Goal: Task Accomplishment & Management: Use online tool/utility

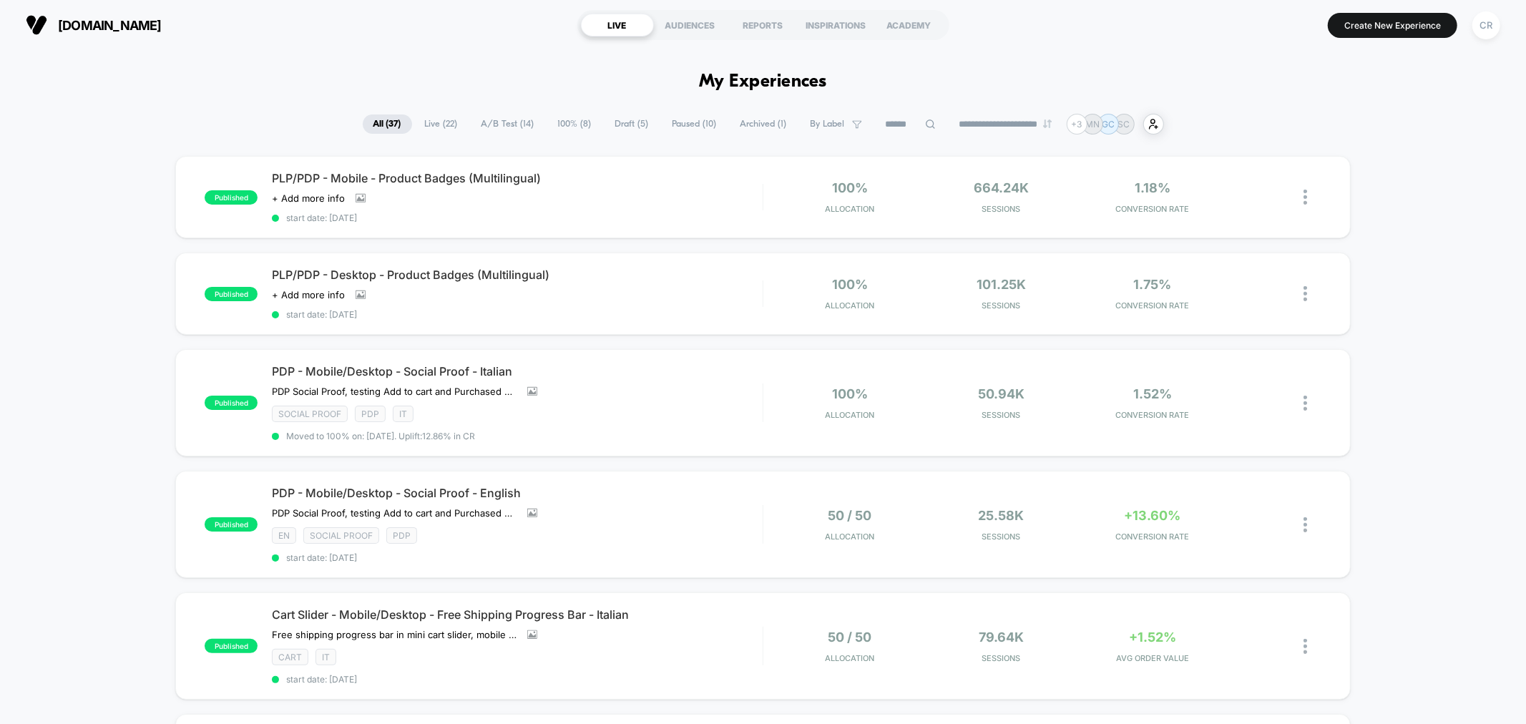
click at [621, 124] on span "Draft ( 5 )" at bounding box center [632, 123] width 55 height 19
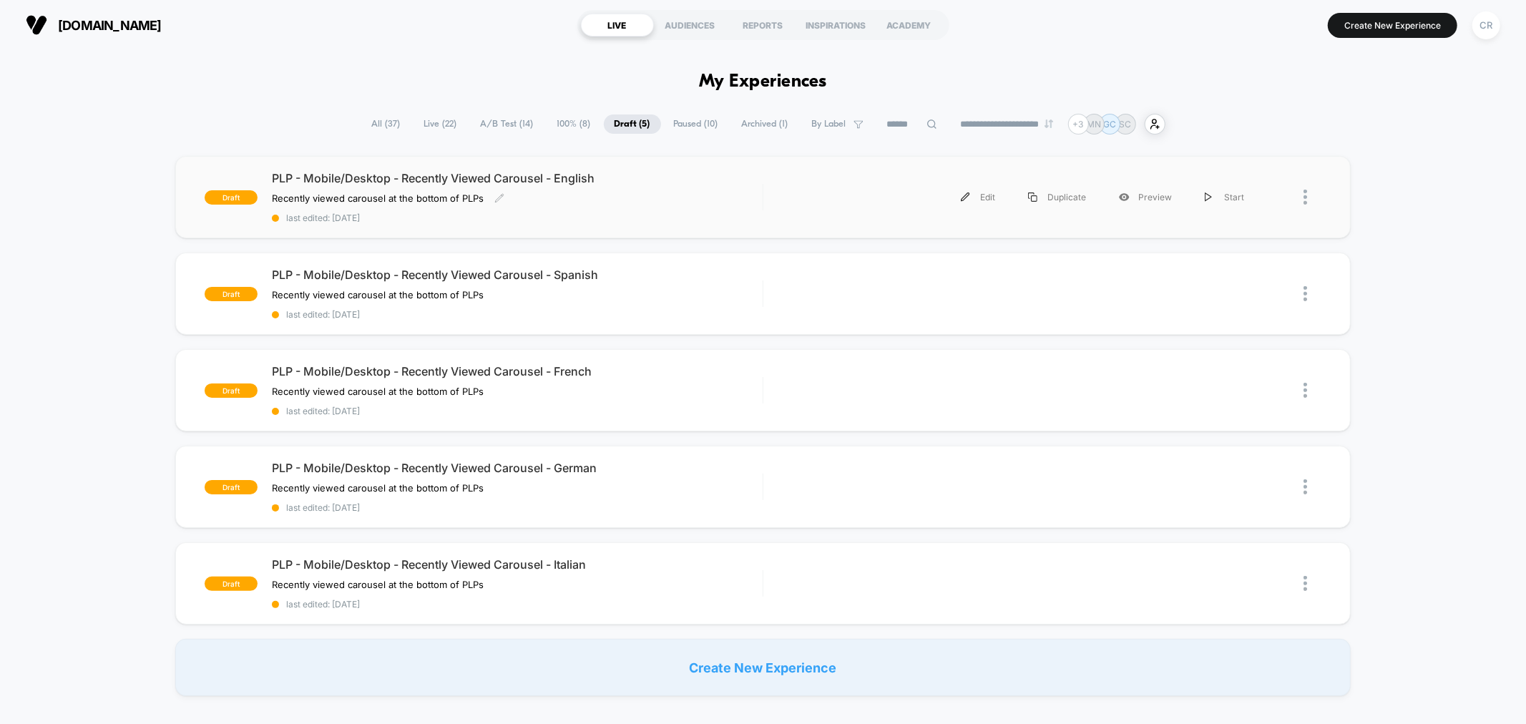
click at [716, 195] on div "PLP - Mobile/Desktop - Recently Viewed Carousel - English Recently viewed carou…" at bounding box center [517, 197] width 490 height 52
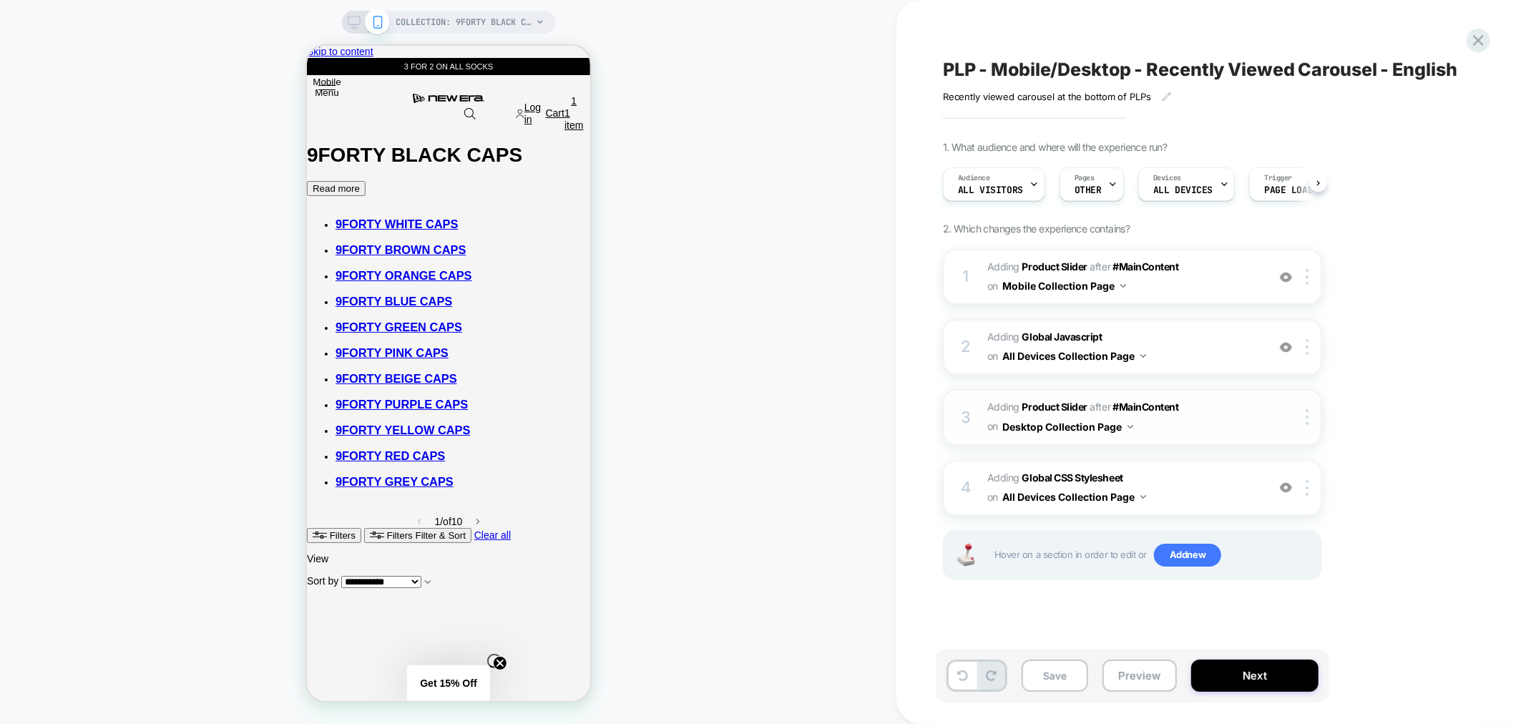
scroll to position [0, 1]
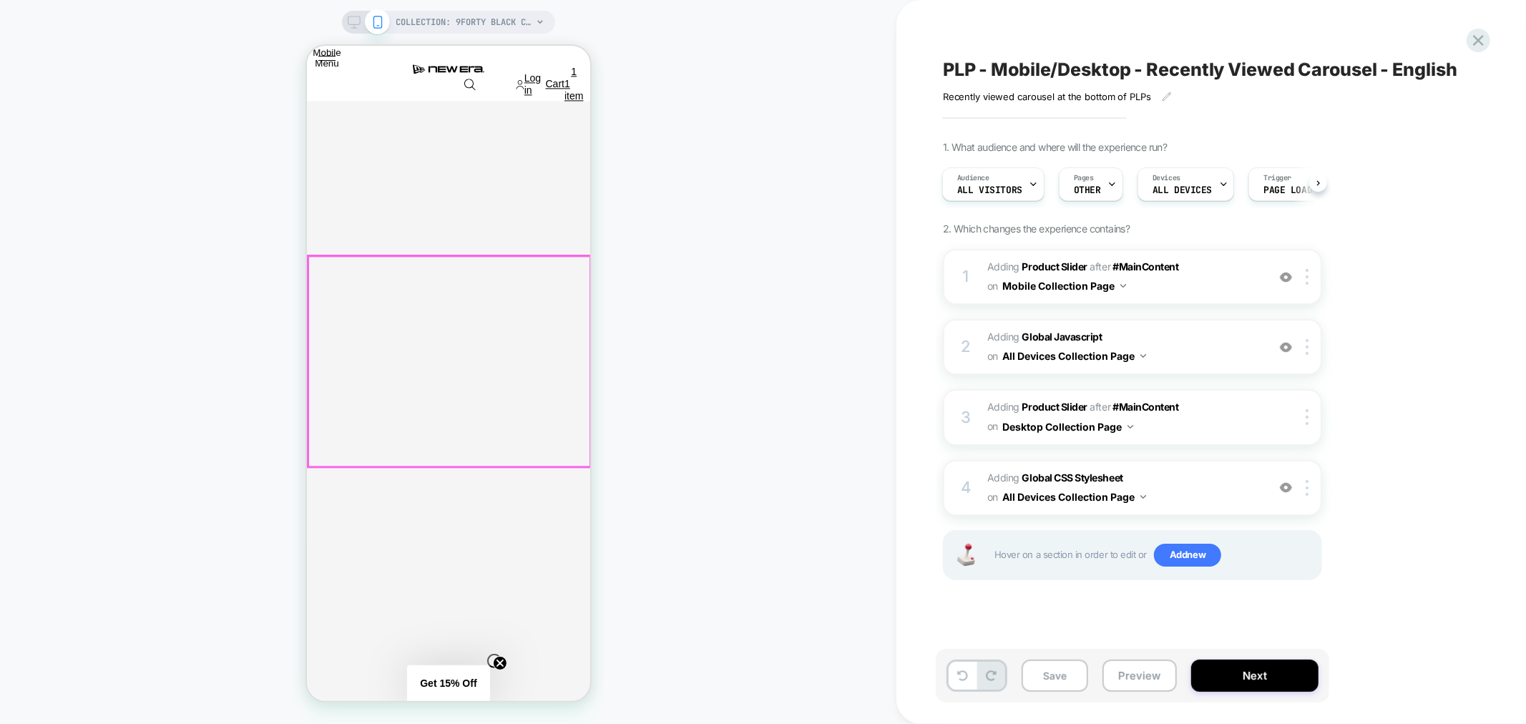
scroll to position [2916, 0]
click at [1127, 673] on button "Preview" at bounding box center [1140, 676] width 74 height 32
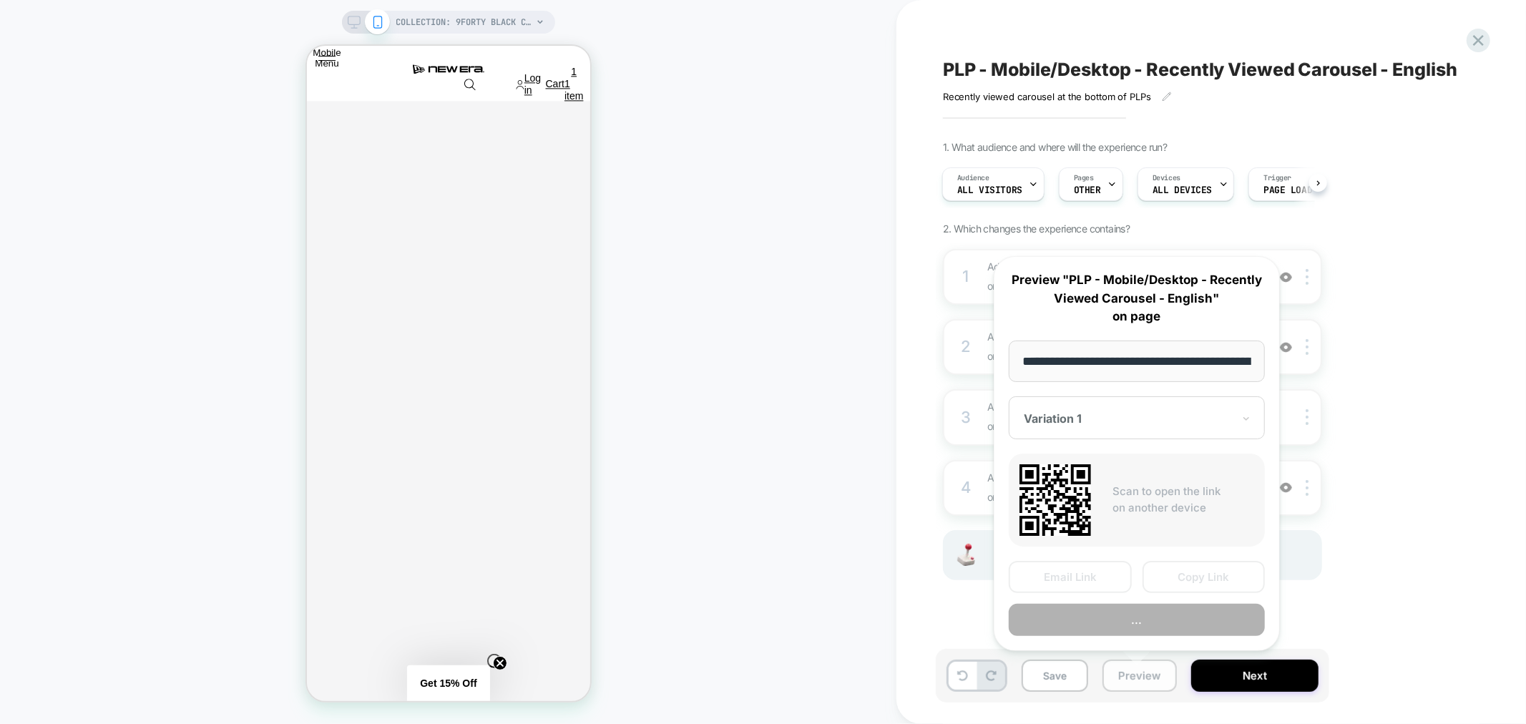
scroll to position [0, 205]
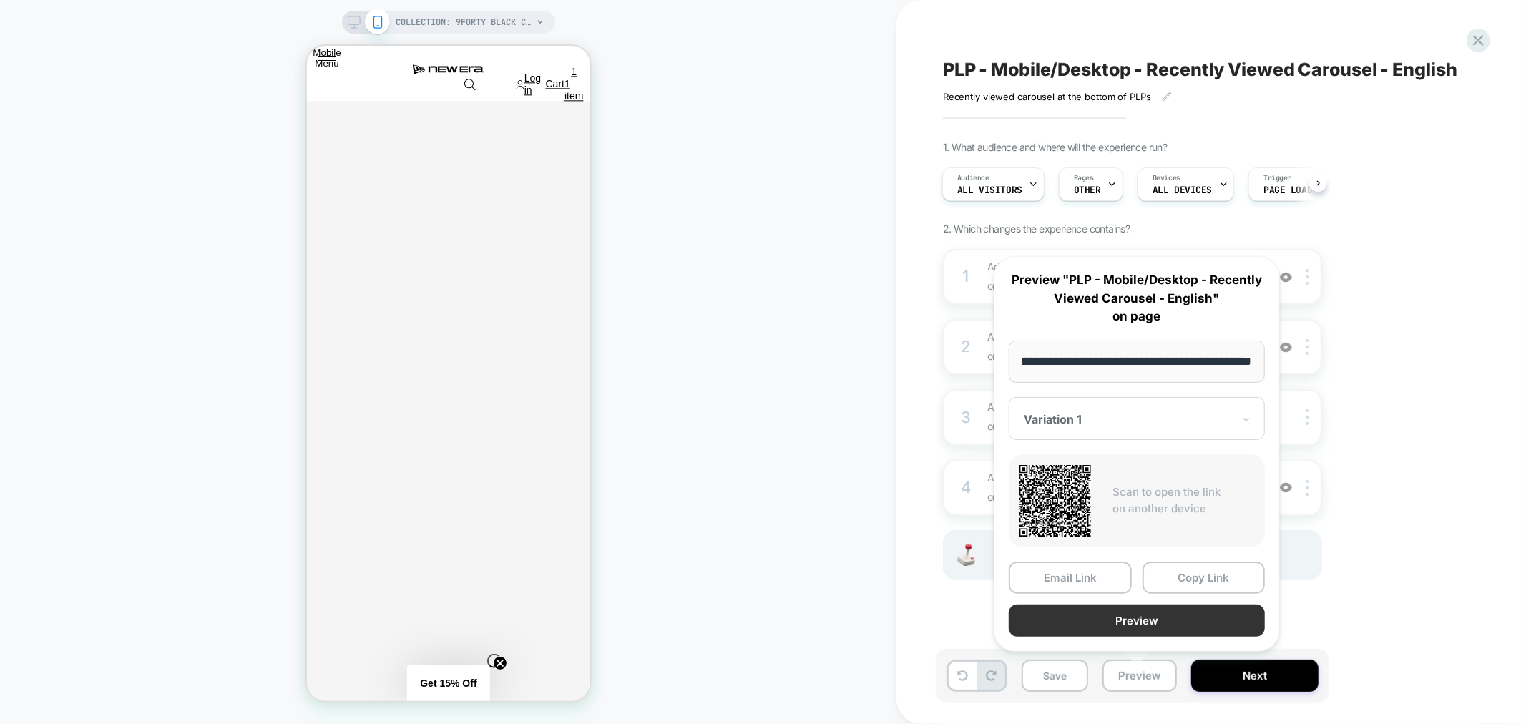
click at [1128, 620] on button "Preview" at bounding box center [1137, 621] width 256 height 32
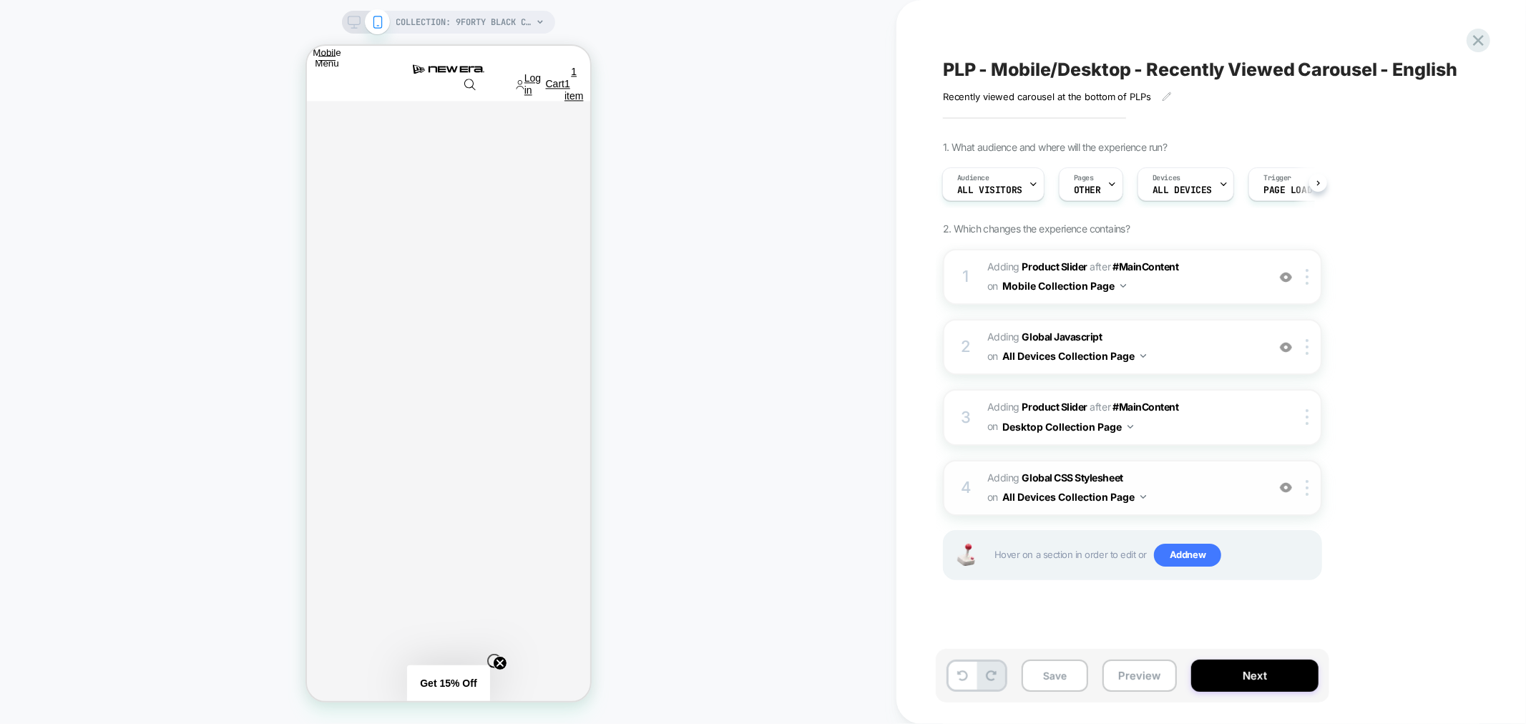
click at [1193, 492] on span "Adding Global CSS Stylesheet on All Devices Collection Page" at bounding box center [1123, 488] width 273 height 39
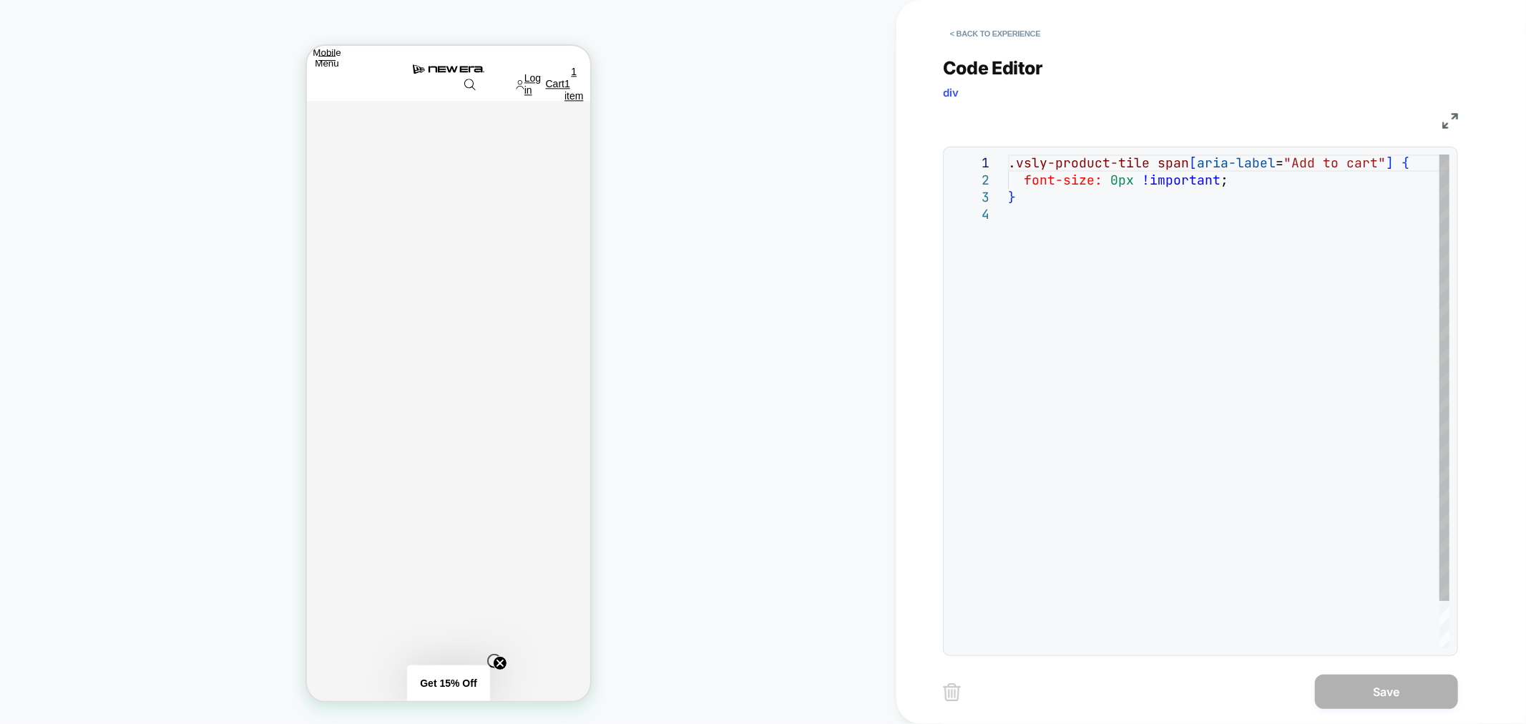
scroll to position [0, 0]
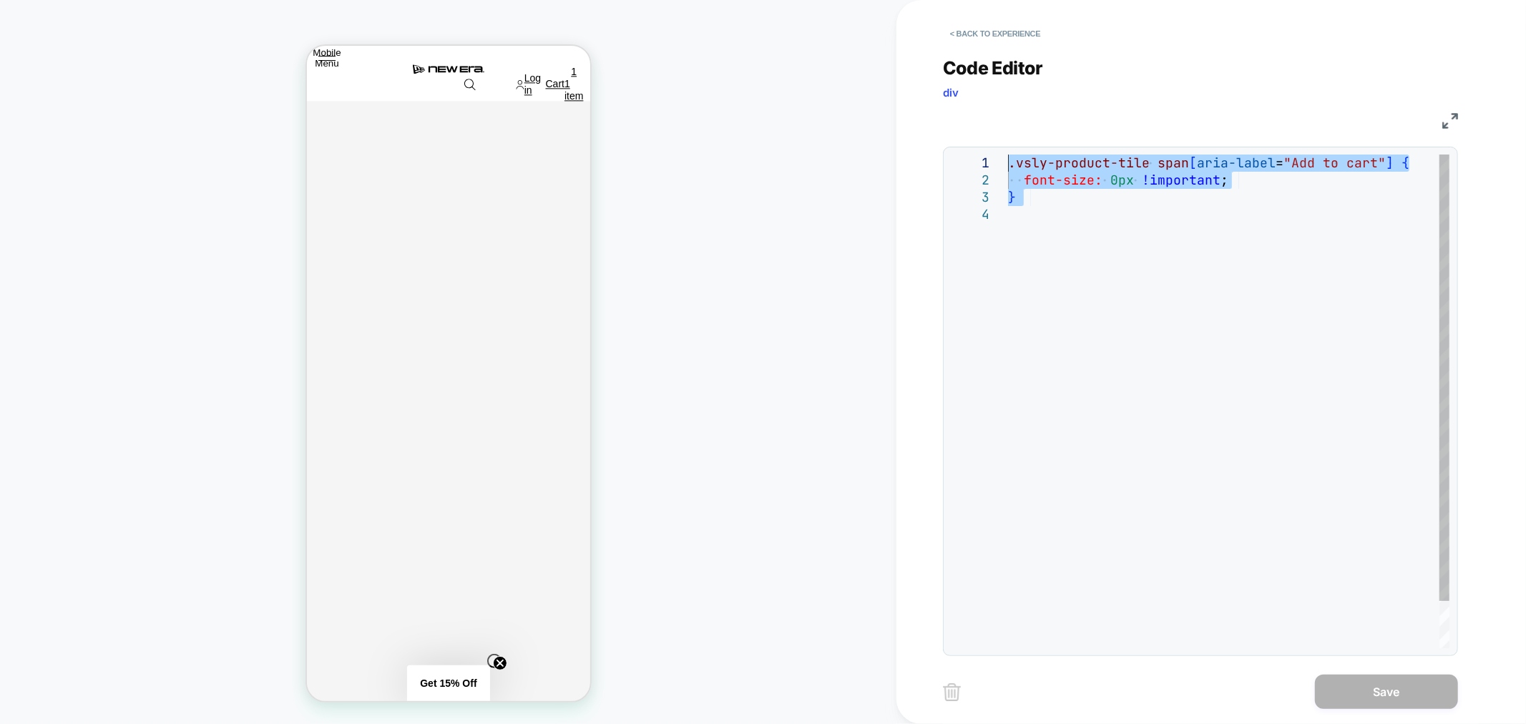
drag, startPoint x: 1040, startPoint y: 213, endPoint x: 1010, endPoint y: 124, distance: 93.9
click at [1010, 155] on div ".vsly-product-tile span [ aria-label = "Add to cart" ] { font-size: 0px !import…" at bounding box center [1228, 427] width 441 height 545
click at [1005, 19] on div "< Back to experience" at bounding box center [1258, 21] width 630 height 43
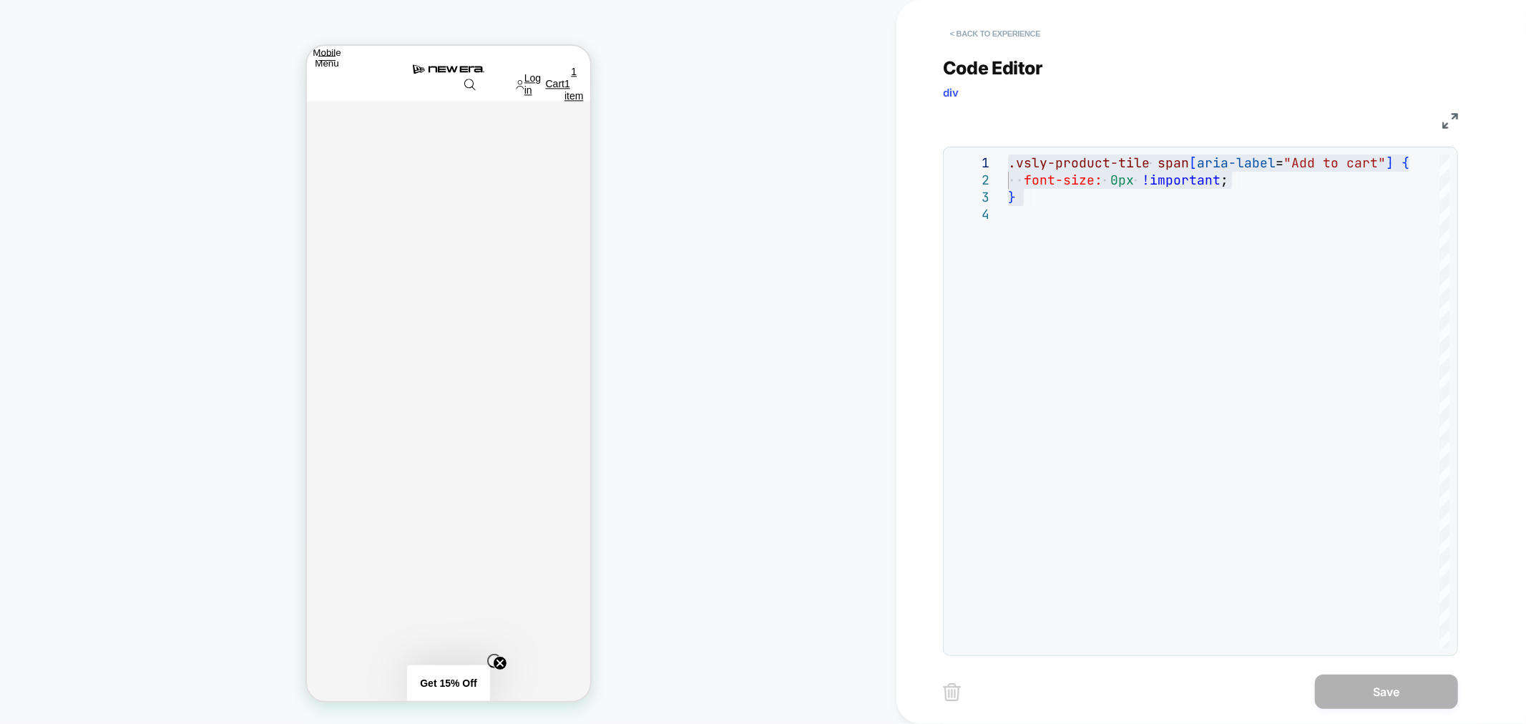
click at [1010, 33] on button "< Back to experience" at bounding box center [995, 33] width 104 height 23
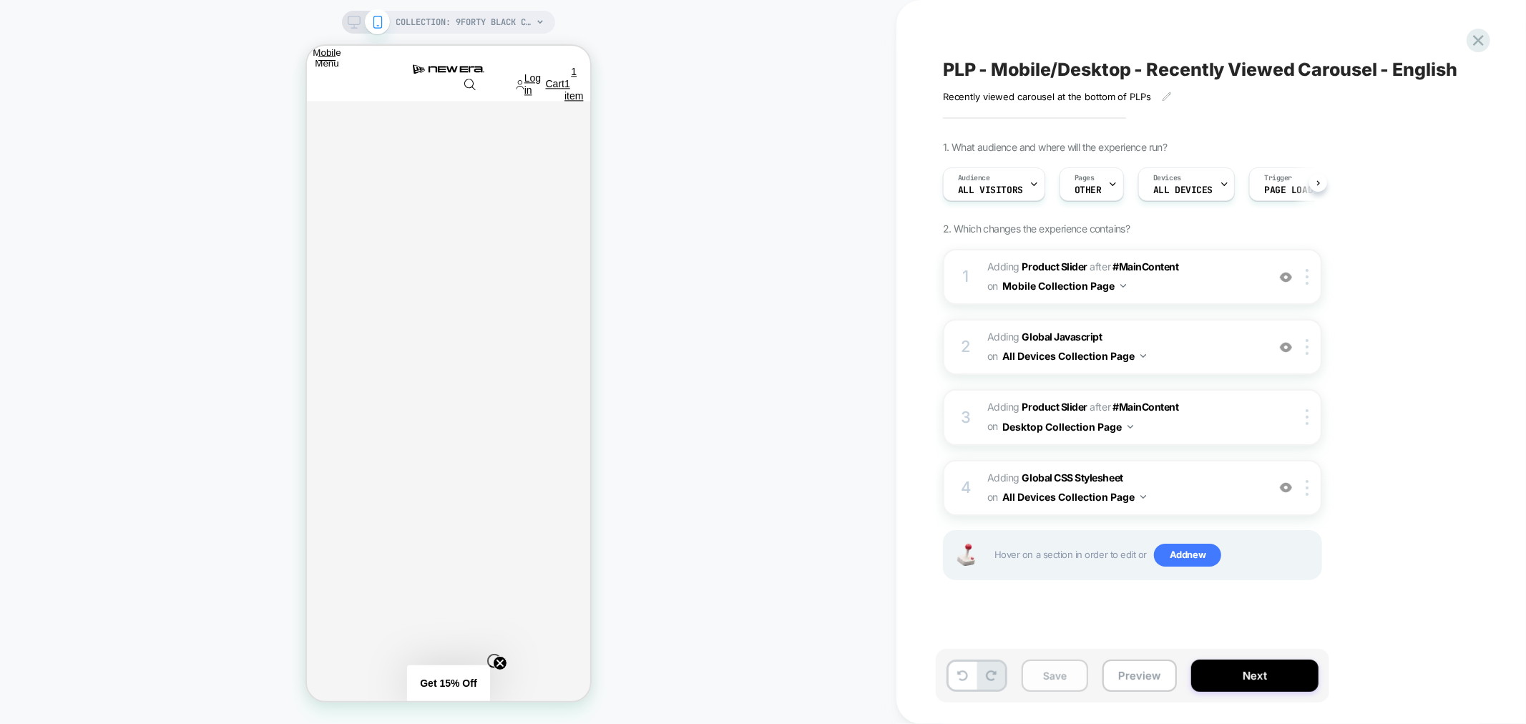
scroll to position [0, 1]
click at [1054, 669] on button "Save" at bounding box center [1055, 676] width 67 height 32
click at [1229, 677] on button "Next" at bounding box center [1254, 676] width 127 height 32
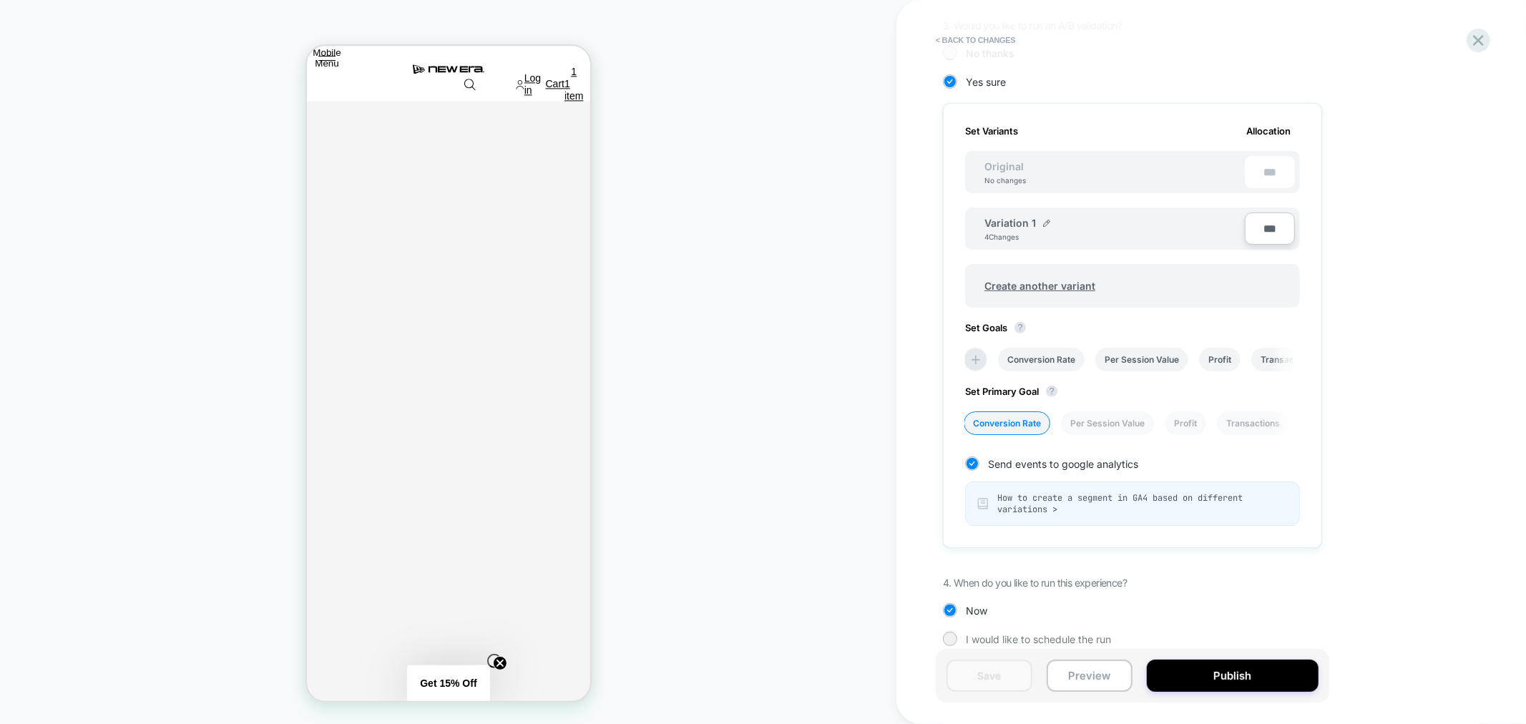
scroll to position [377, 0]
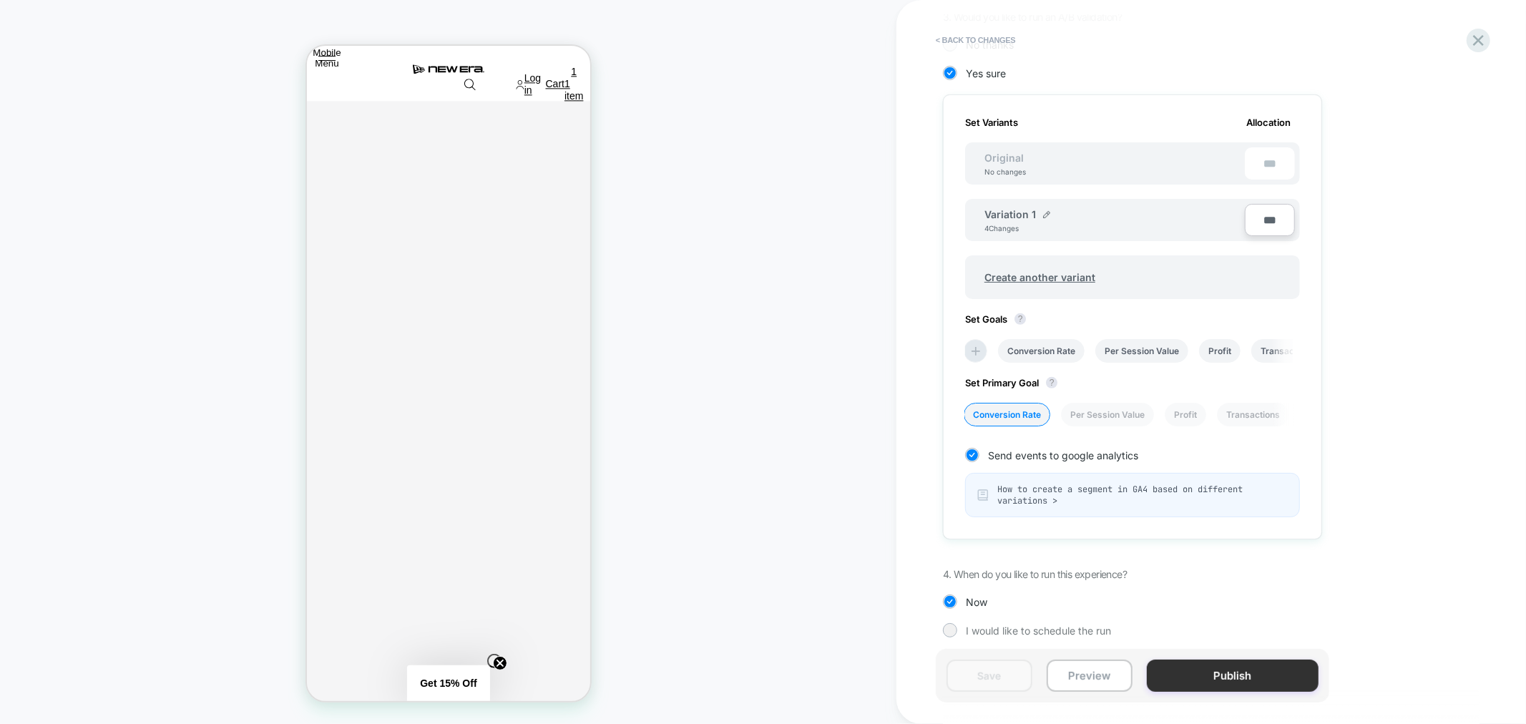
click at [1206, 675] on button "Publish" at bounding box center [1233, 676] width 172 height 32
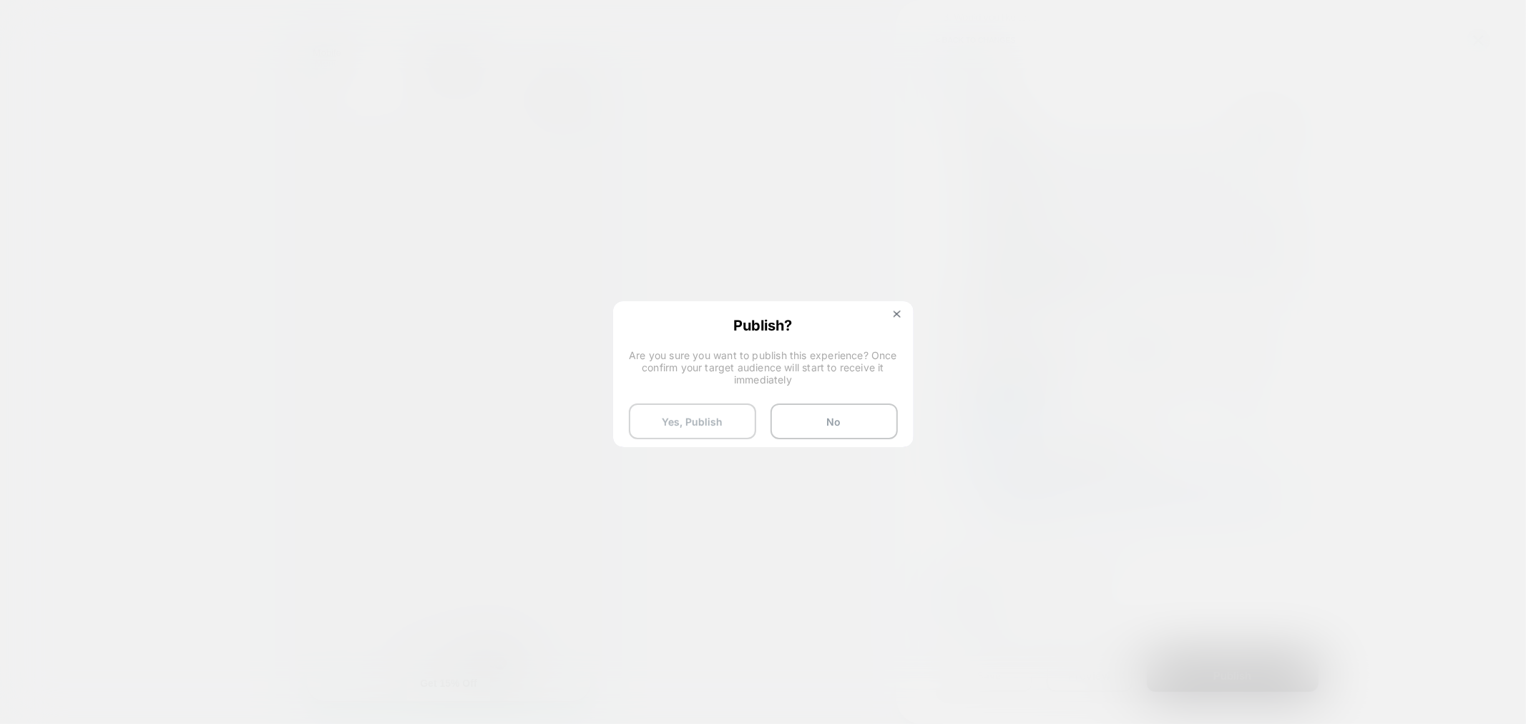
click at [709, 416] on button "Yes, Publish" at bounding box center [692, 422] width 127 height 36
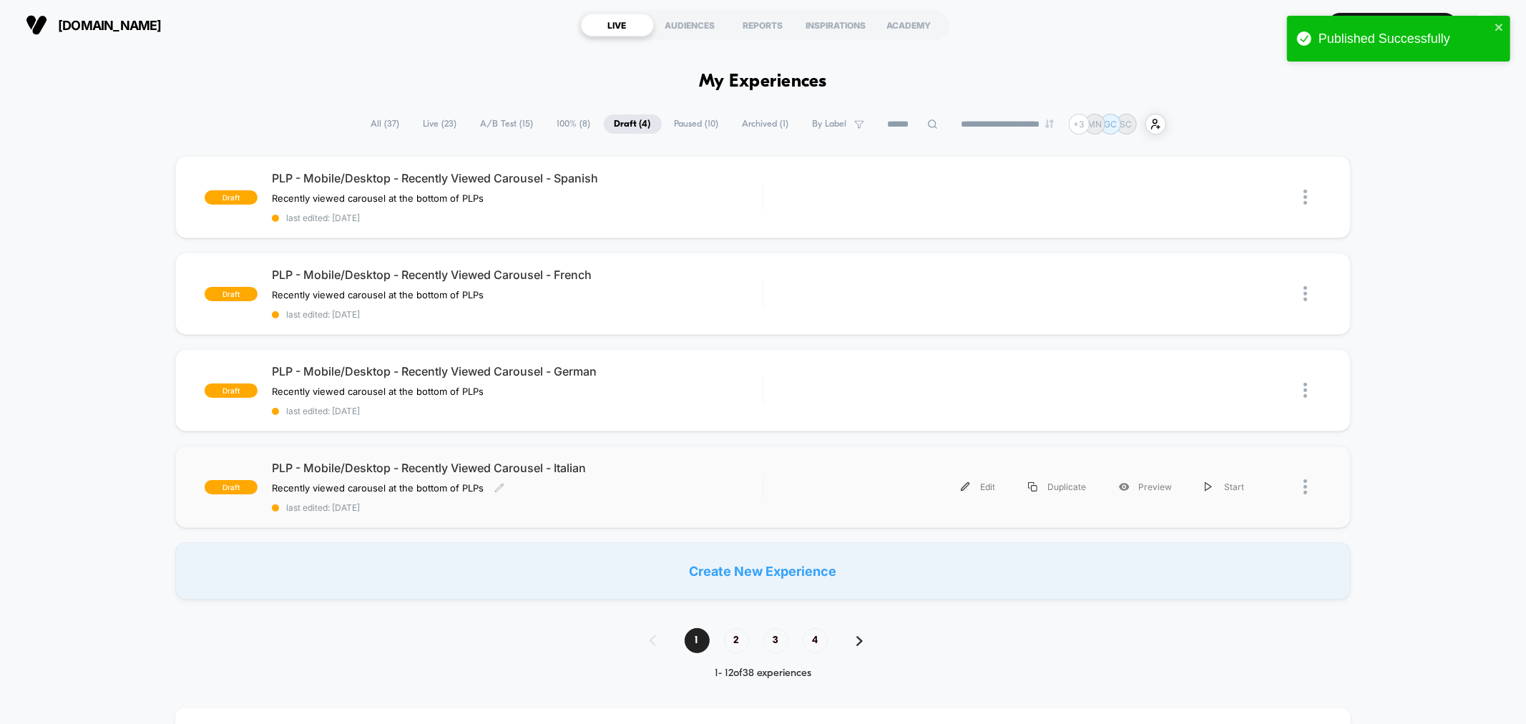
click at [616, 467] on span "PLP - Mobile/Desktop - Recently Viewed Carousel - Italian" at bounding box center [517, 468] width 490 height 14
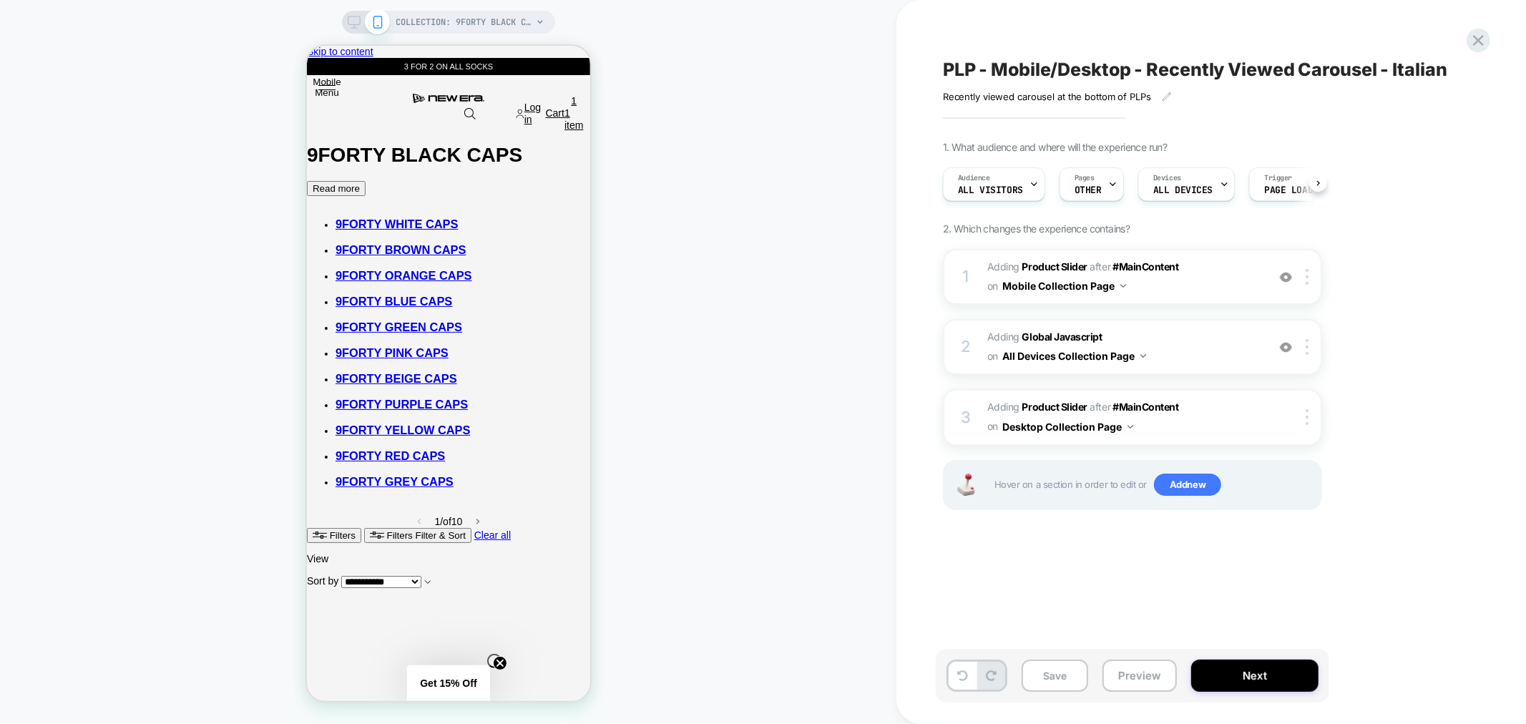
scroll to position [0, 1]
click at [1186, 476] on span "Add new" at bounding box center [1187, 485] width 67 height 23
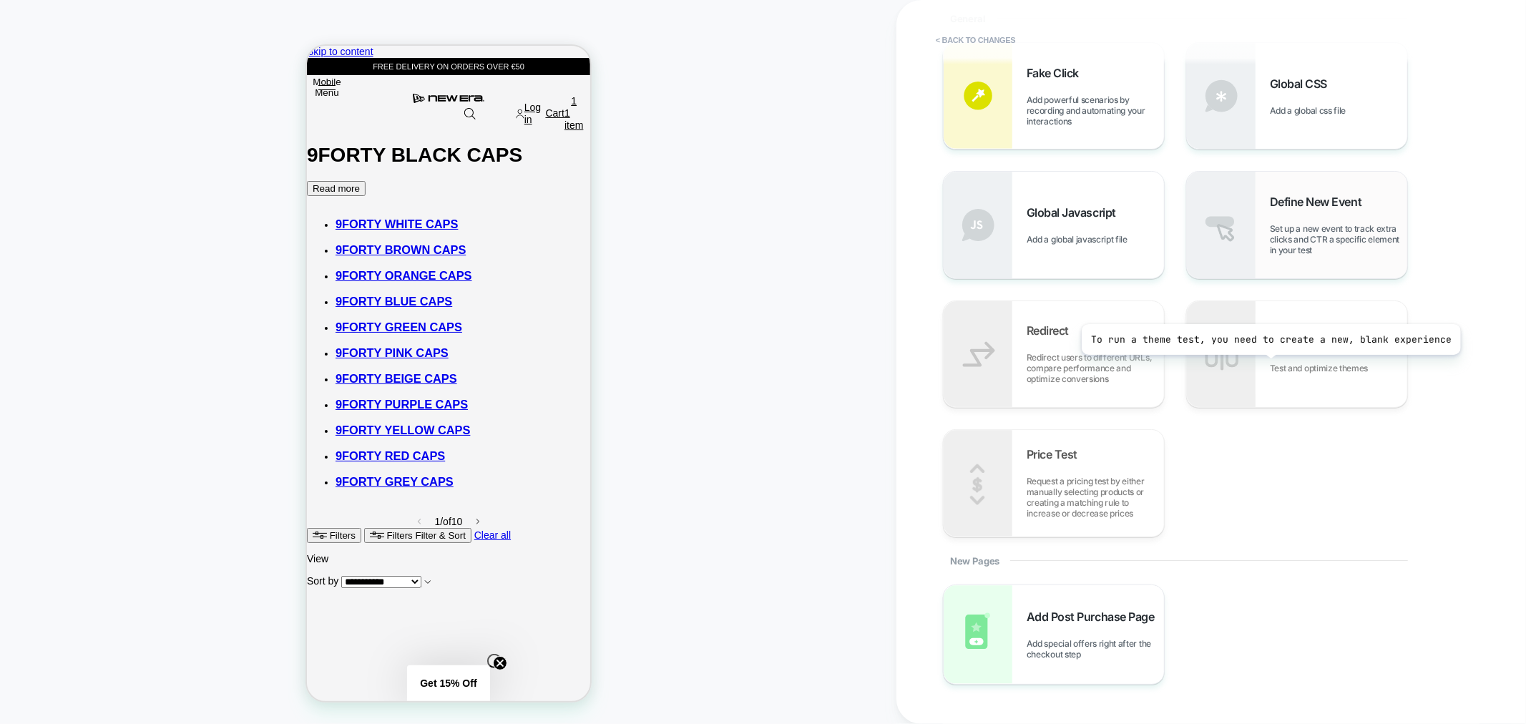
scroll to position [159, 0]
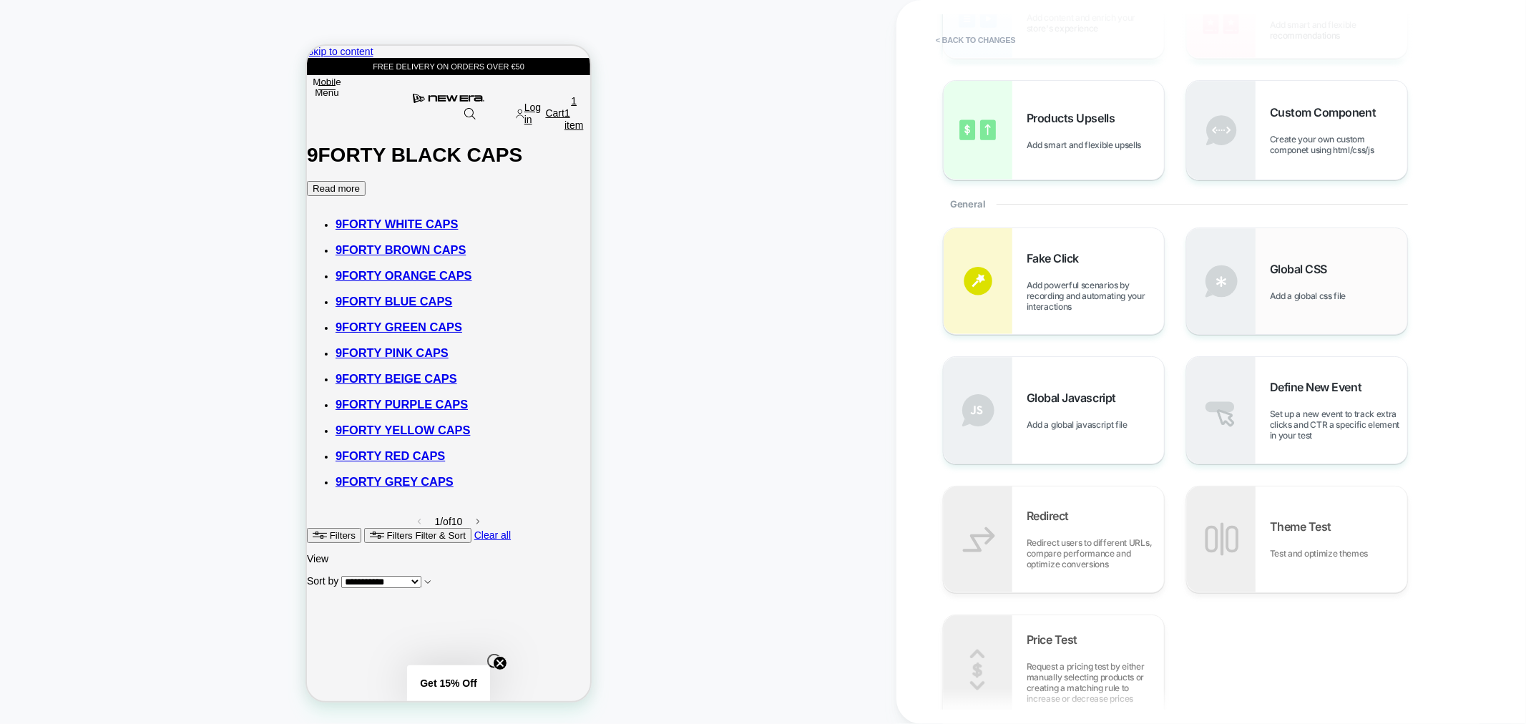
click at [1297, 315] on div "Global CSS Add a global css file" at bounding box center [1297, 281] width 220 height 106
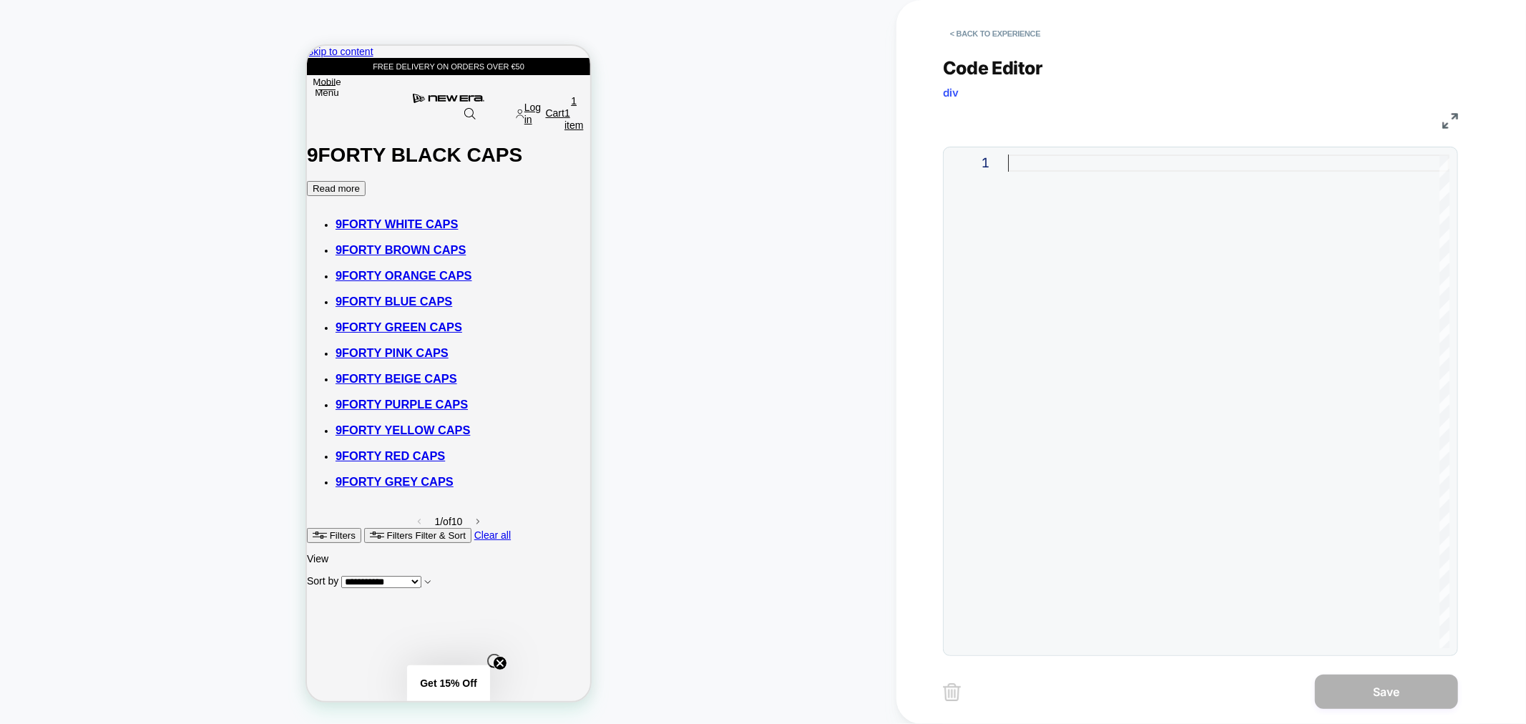
click at [1036, 197] on div at bounding box center [1228, 402] width 441 height 494
type textarea "**********"
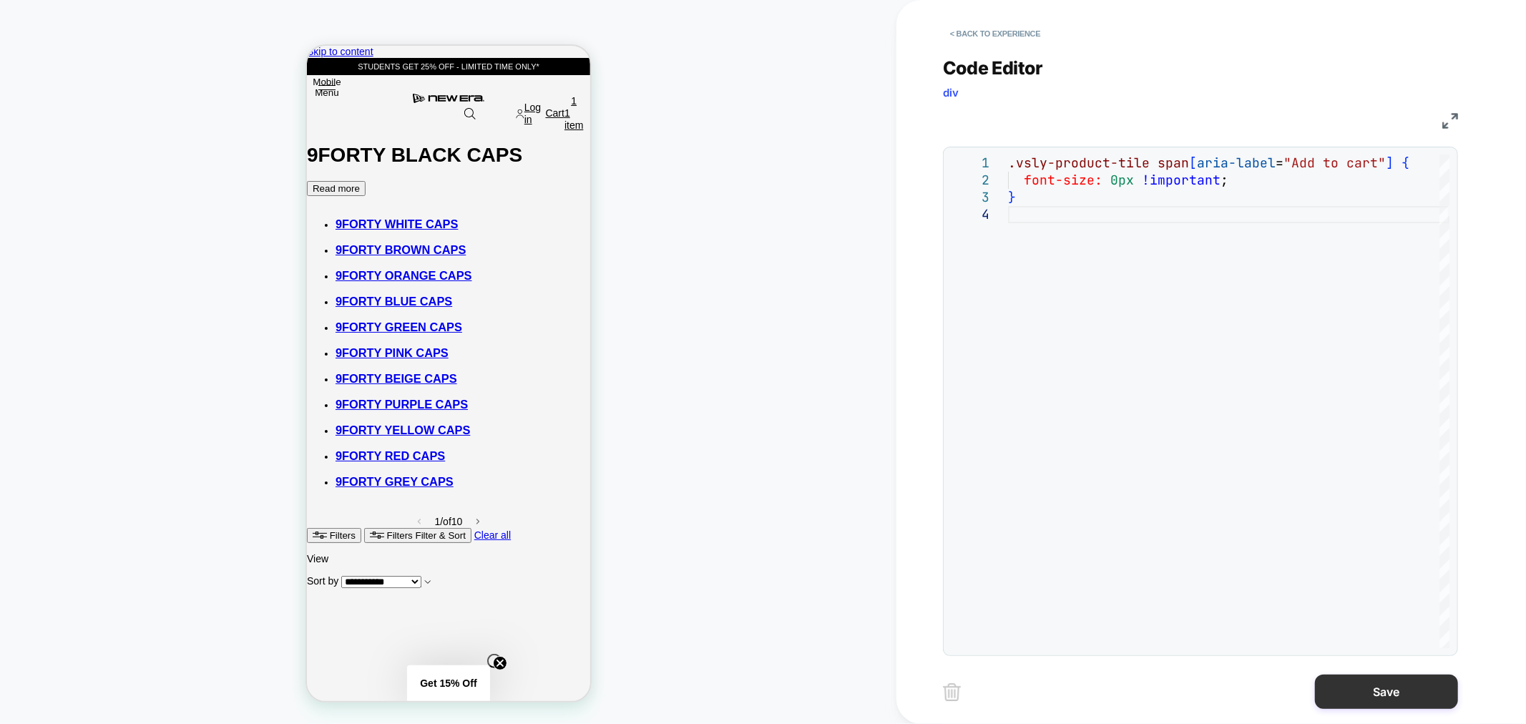
click at [1382, 690] on button "Save" at bounding box center [1386, 692] width 143 height 34
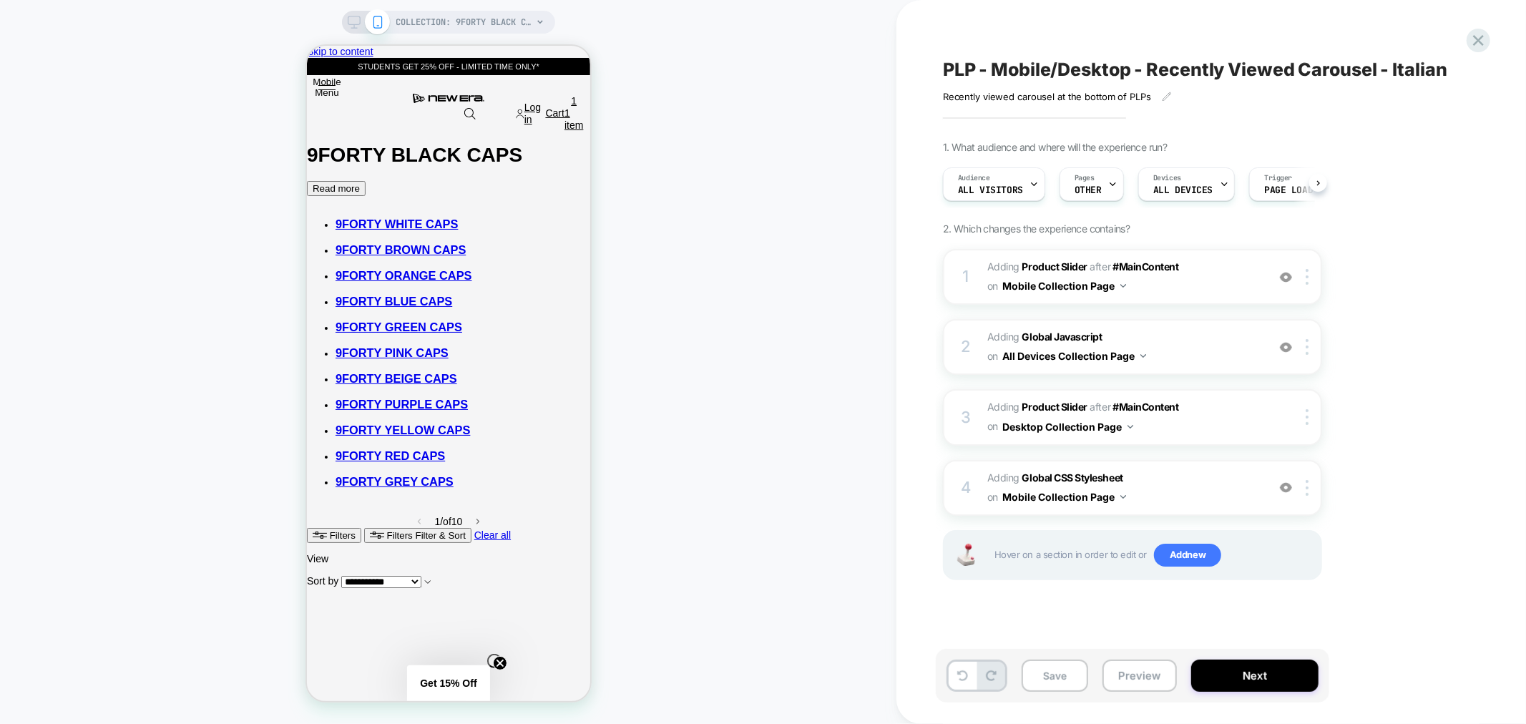
scroll to position [0, 1]
click at [1109, 487] on button "Mobile Collection Page" at bounding box center [1064, 497] width 124 height 21
click at [1307, 484] on img at bounding box center [1307, 488] width 3 height 16
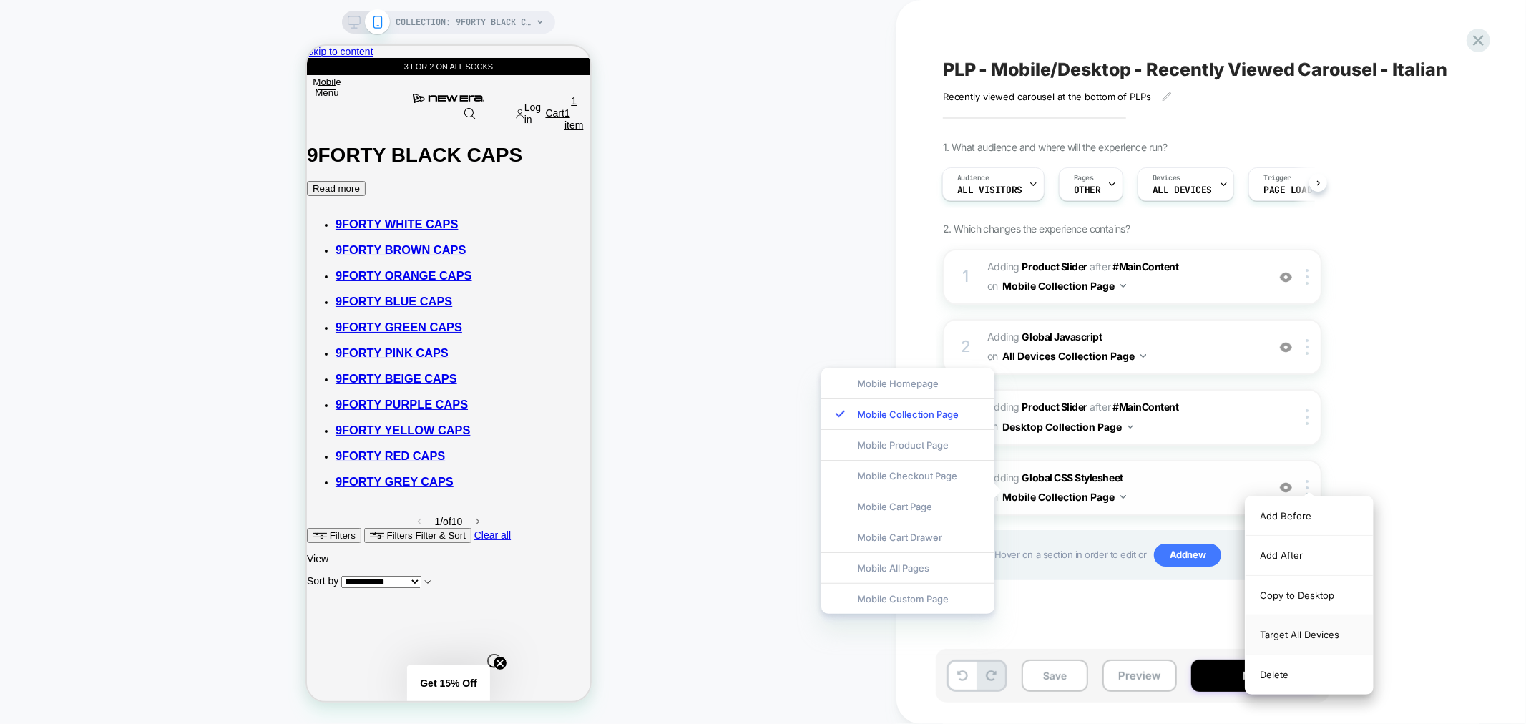
click at [1298, 630] on div "Target All Devices" at bounding box center [1309, 634] width 127 height 39
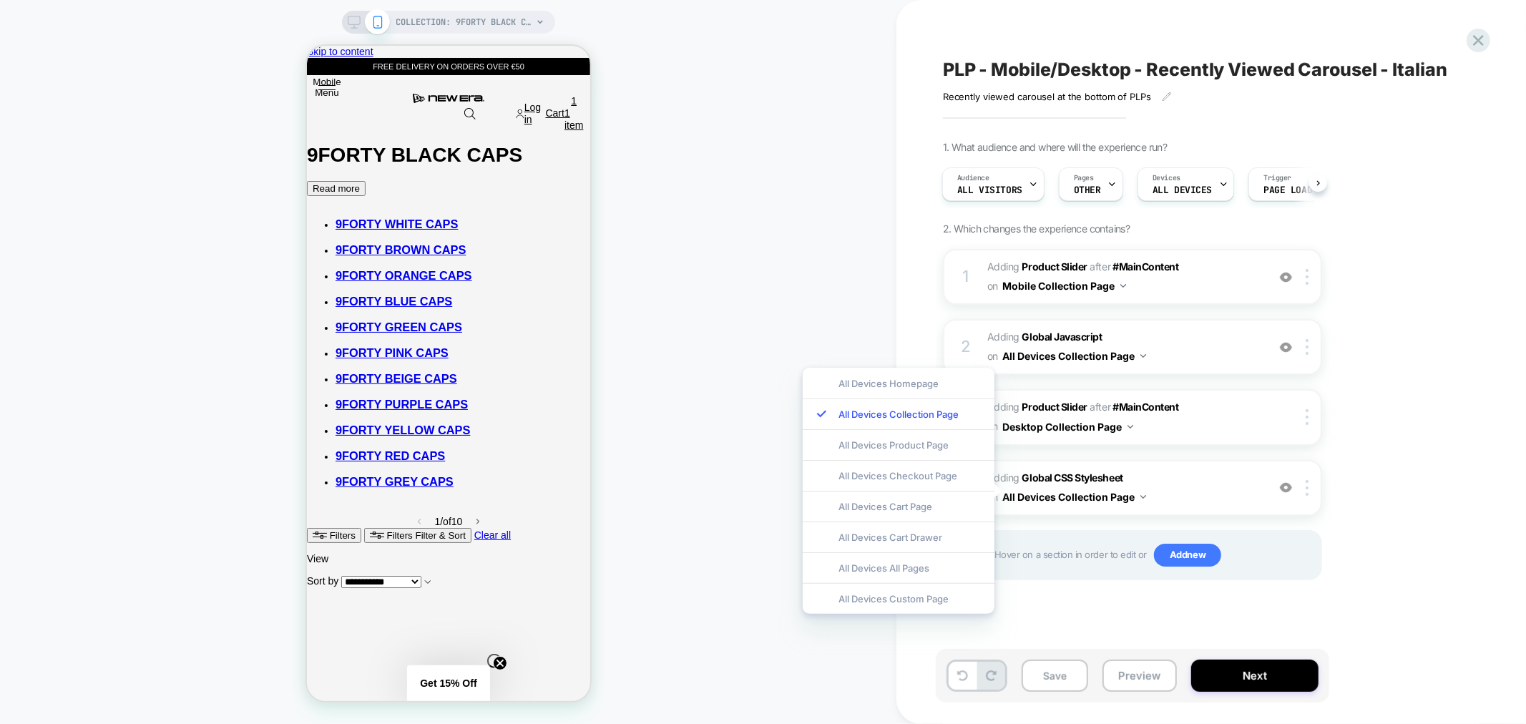
click at [1136, 620] on div "PLP - Mobile/Desktop - Recently Viewed Carousel - Italian Recently viewed carou…" at bounding box center [1204, 361] width 537 height 695
click at [1033, 678] on button "Save" at bounding box center [1055, 676] width 67 height 32
click at [1125, 674] on button "Preview" at bounding box center [1140, 676] width 74 height 32
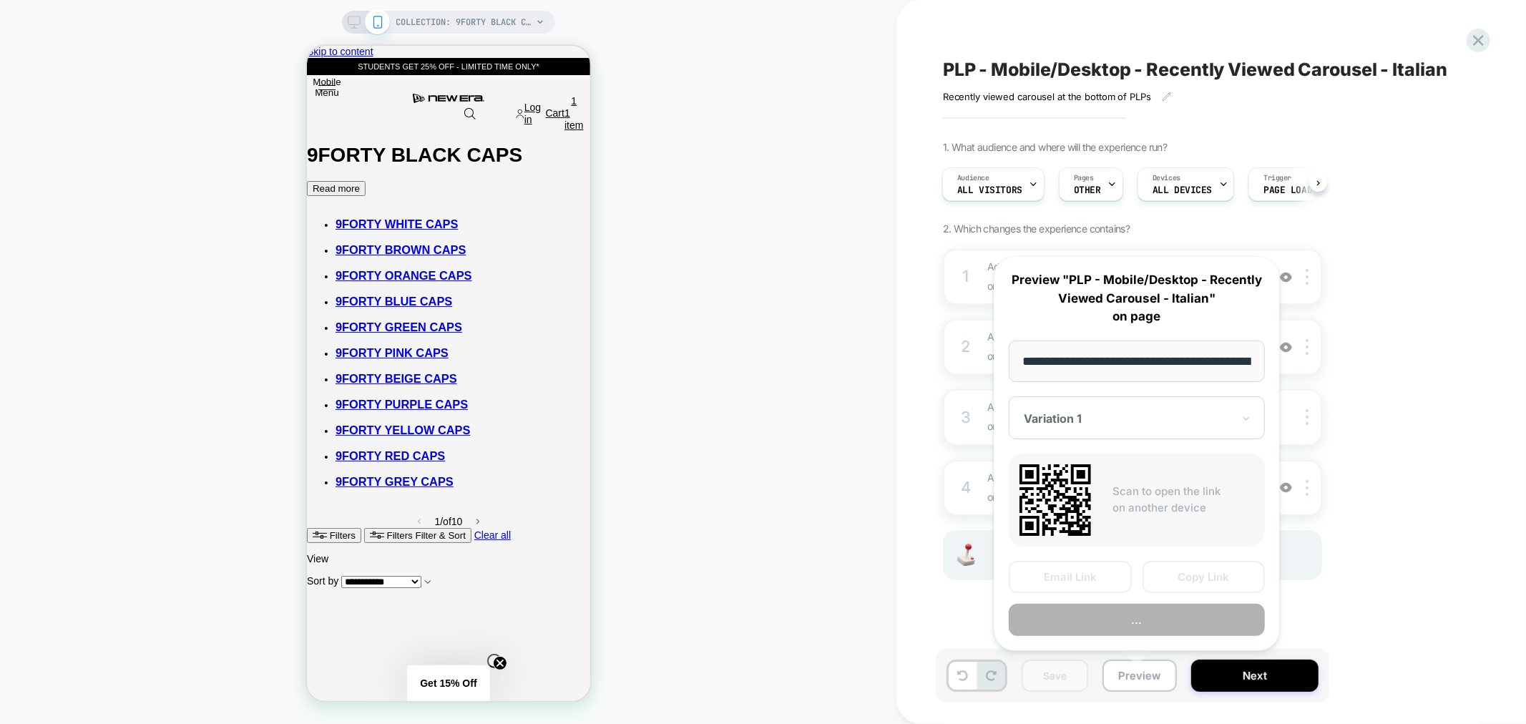
scroll to position [0, 205]
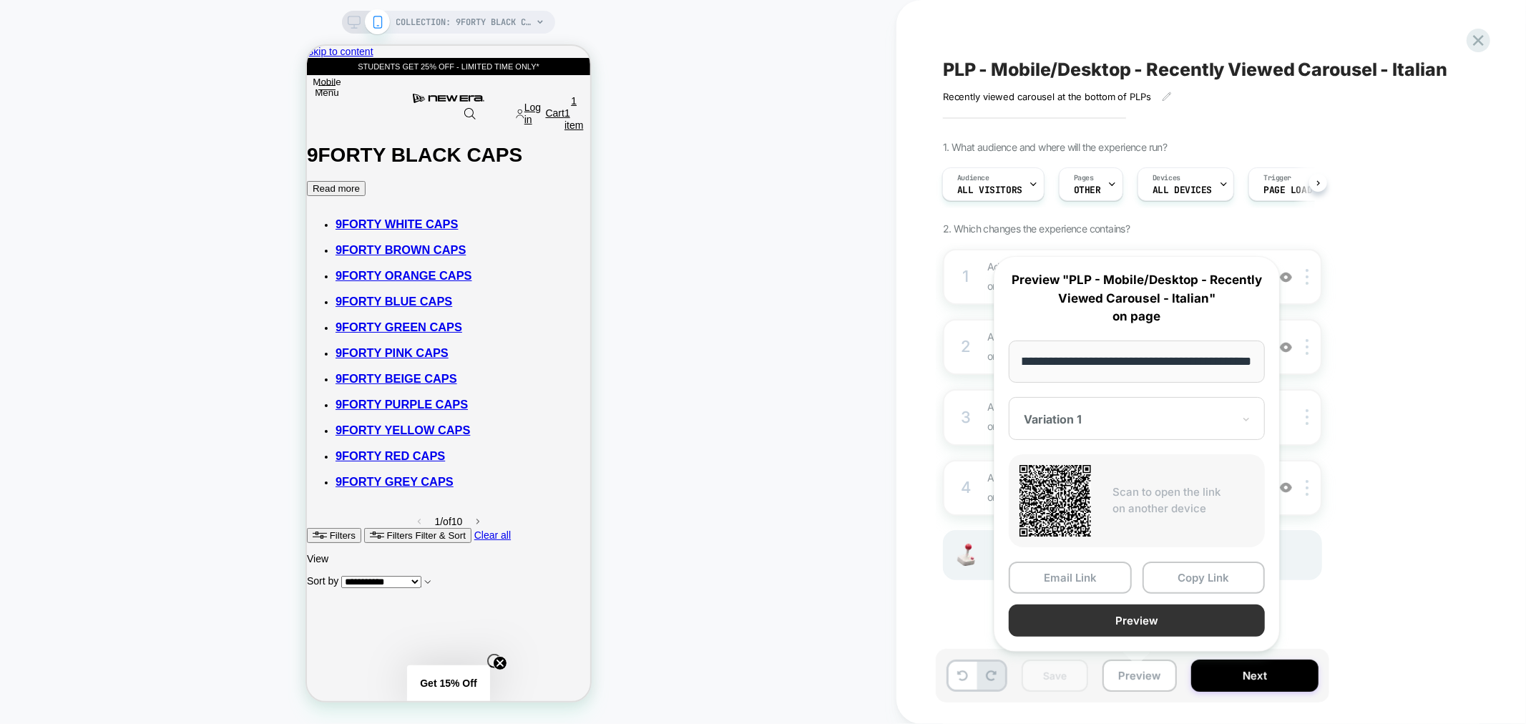
click at [1129, 611] on button "Preview" at bounding box center [1137, 621] width 256 height 32
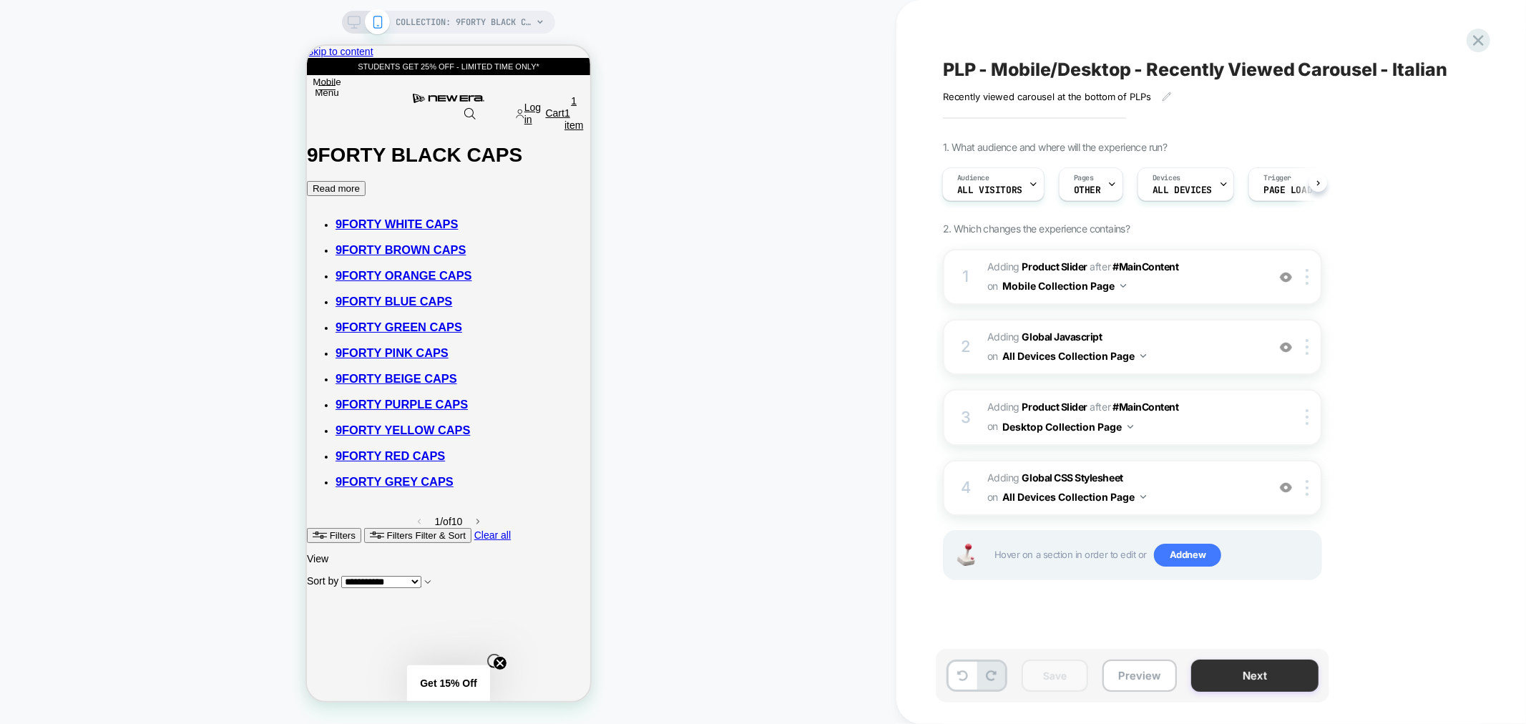
click at [1213, 684] on button "Next" at bounding box center [1254, 676] width 127 height 32
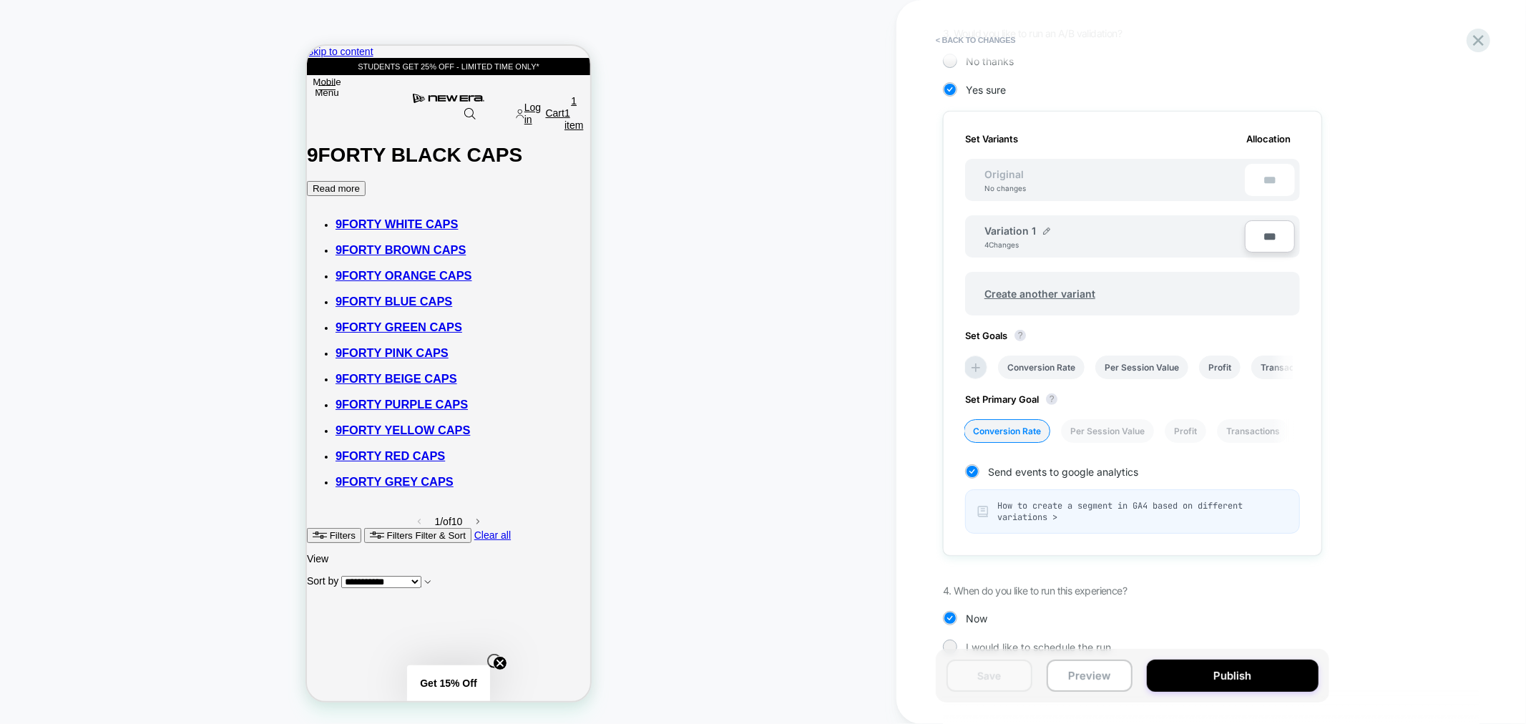
scroll to position [377, 0]
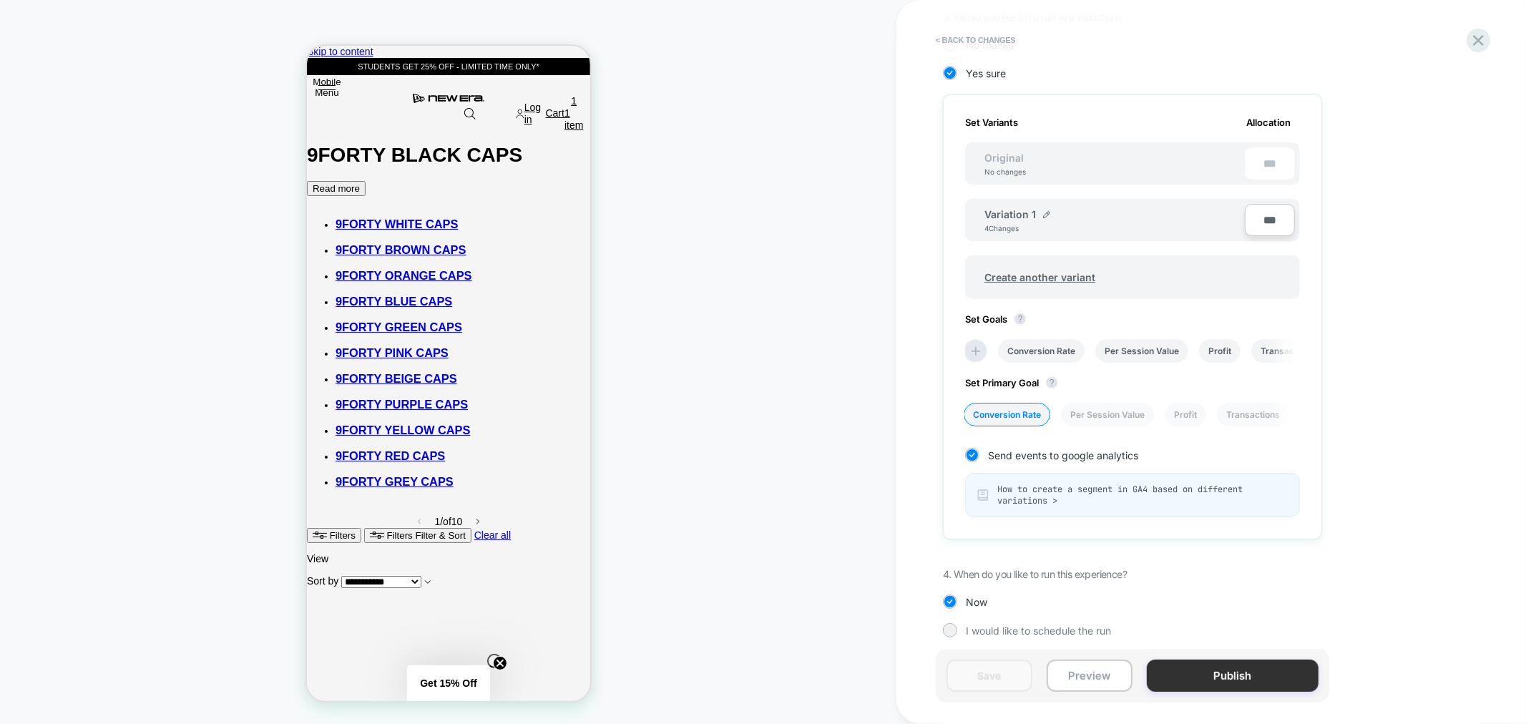
click at [1196, 669] on button "Publish" at bounding box center [1233, 676] width 172 height 32
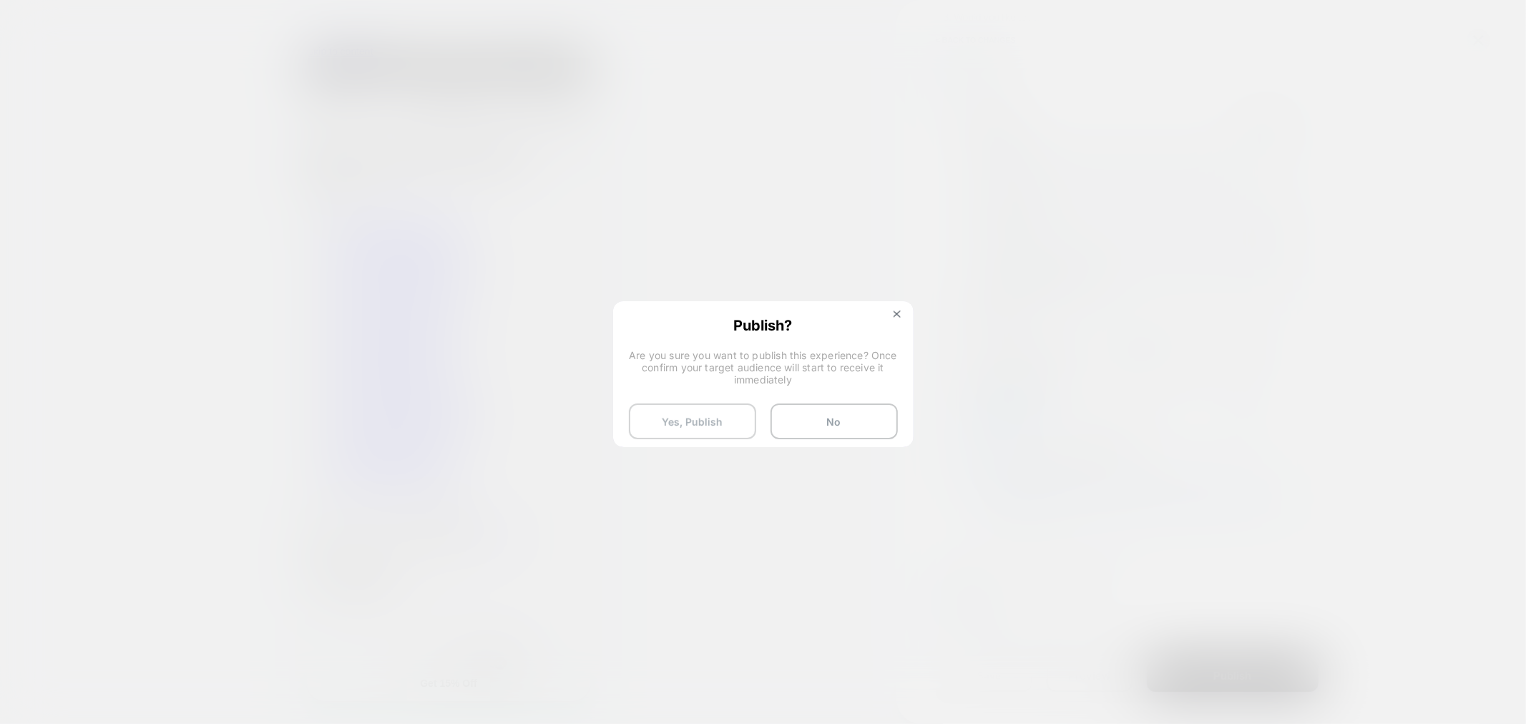
click at [685, 413] on button "Yes, Publish" at bounding box center [692, 422] width 127 height 36
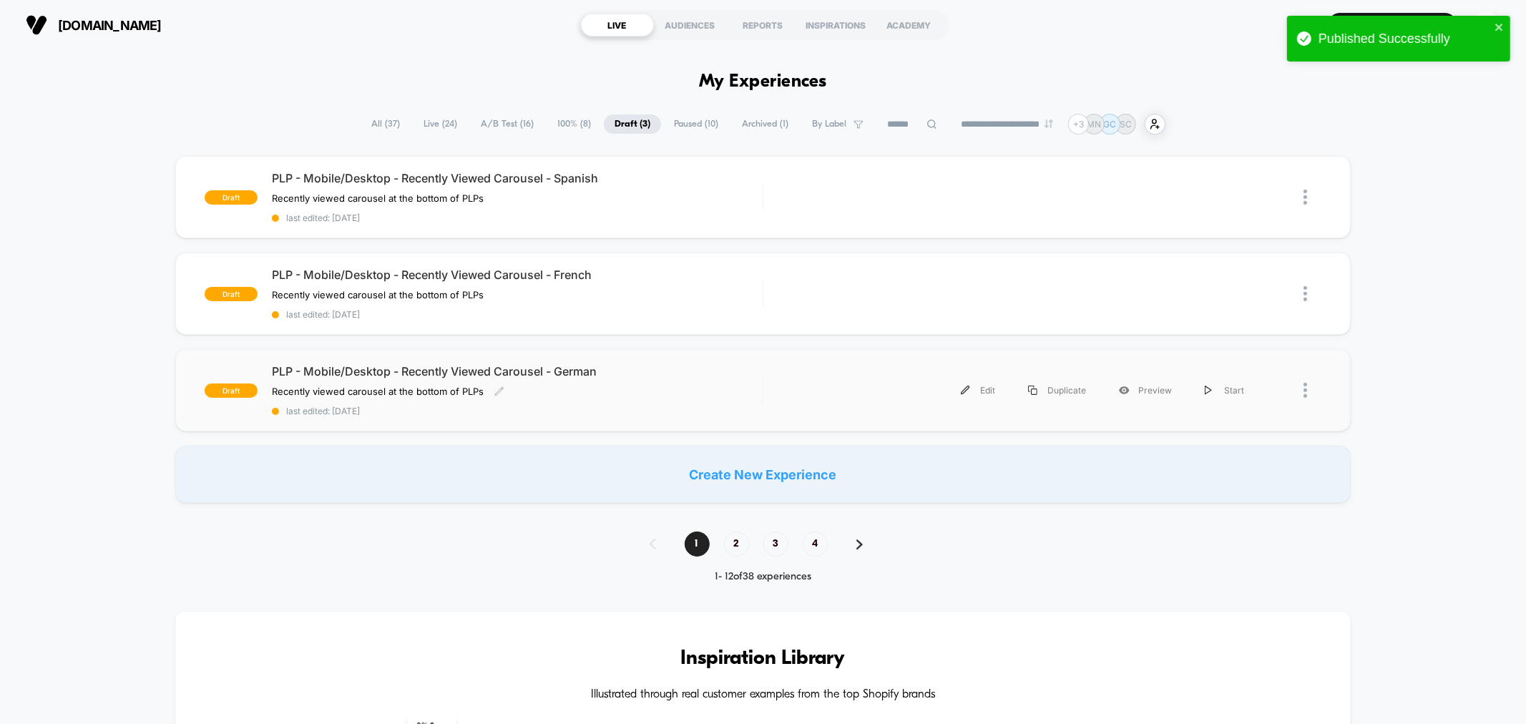
click at [669, 396] on div "PLP - Mobile/Desktop - Recently Viewed Carousel - German Recently viewed carous…" at bounding box center [517, 390] width 490 height 52
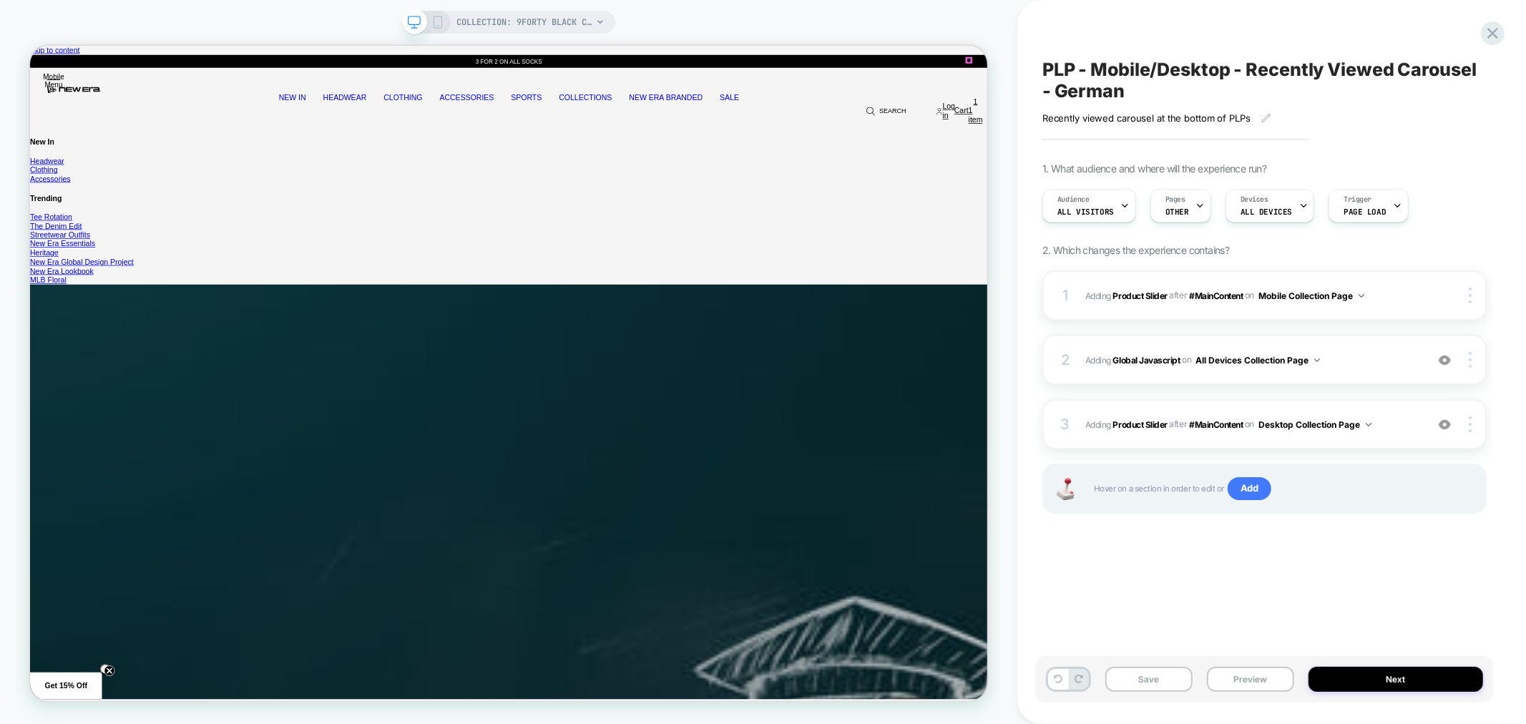
click at [1256, 494] on span "Add" at bounding box center [1250, 488] width 44 height 23
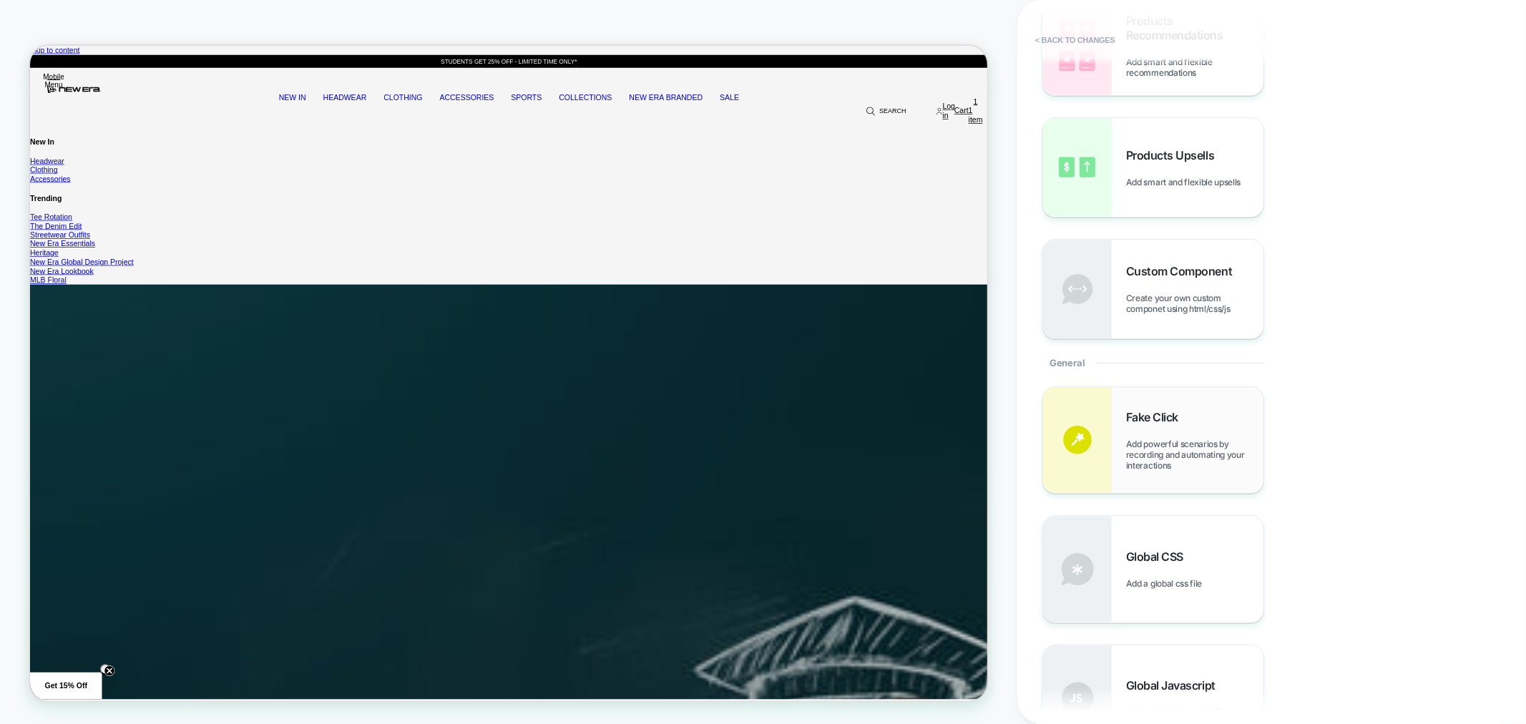
scroll to position [238, 0]
click at [1168, 306] on span "Create your own custom componet using html/css/js" at bounding box center [1194, 308] width 137 height 21
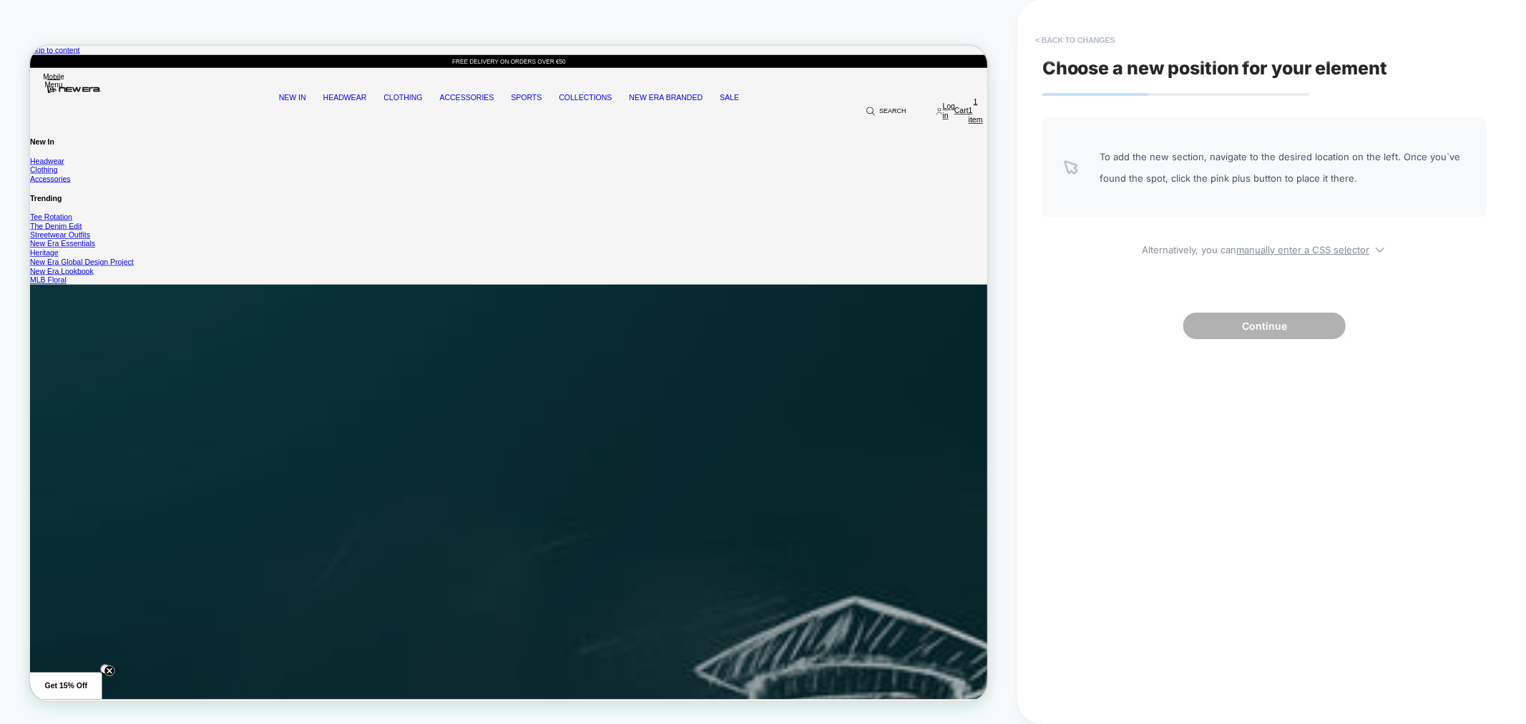
click at [1080, 36] on button "< Back to changes" at bounding box center [1075, 40] width 94 height 23
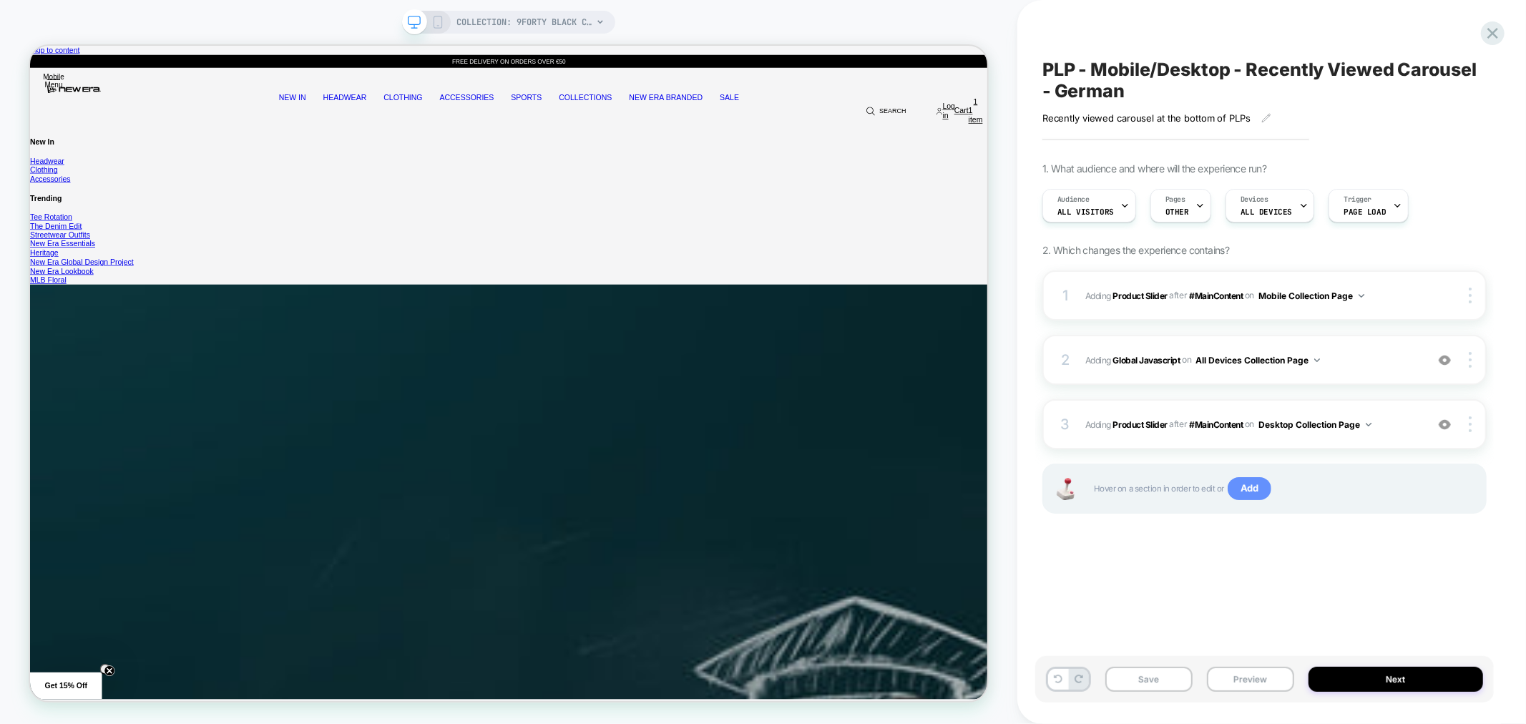
click at [1256, 488] on span "Add" at bounding box center [1250, 488] width 44 height 23
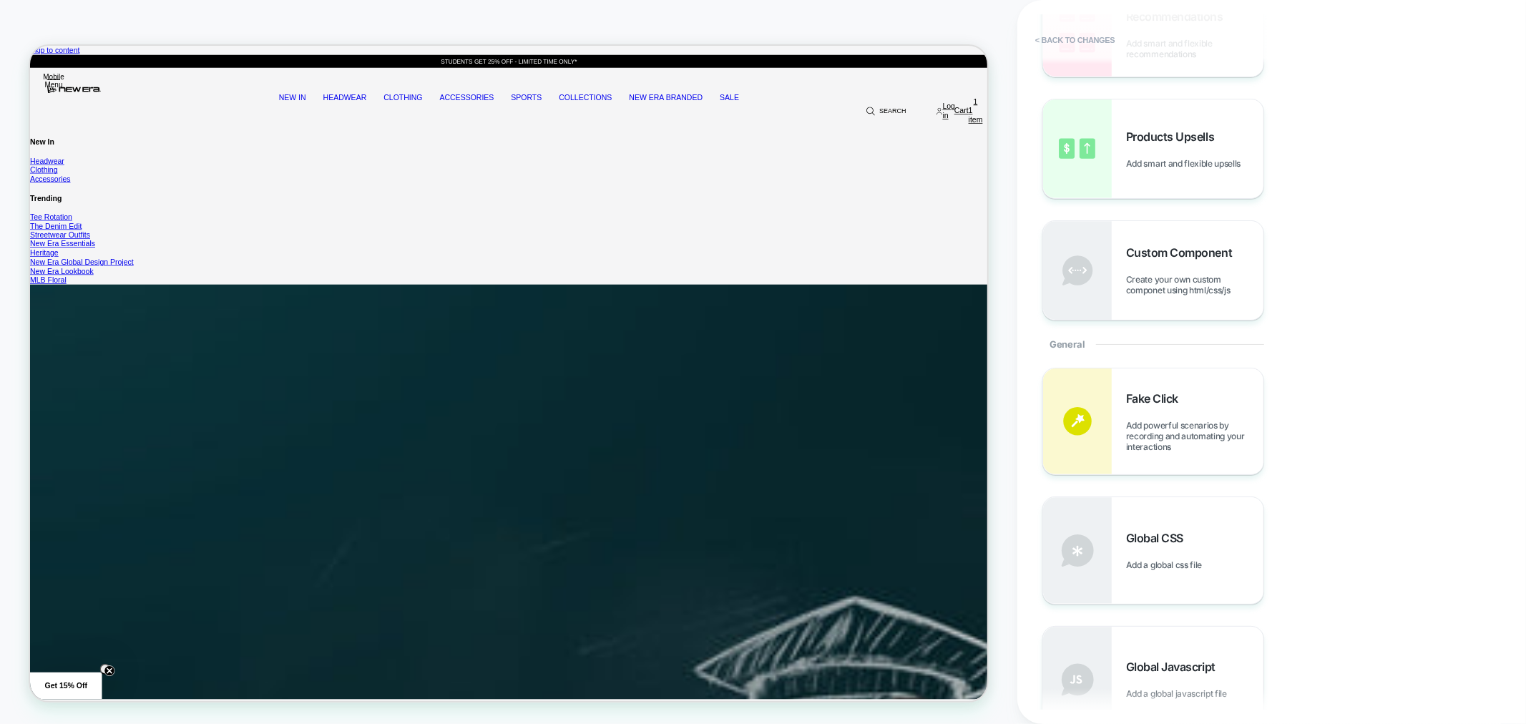
scroll to position [397, 0]
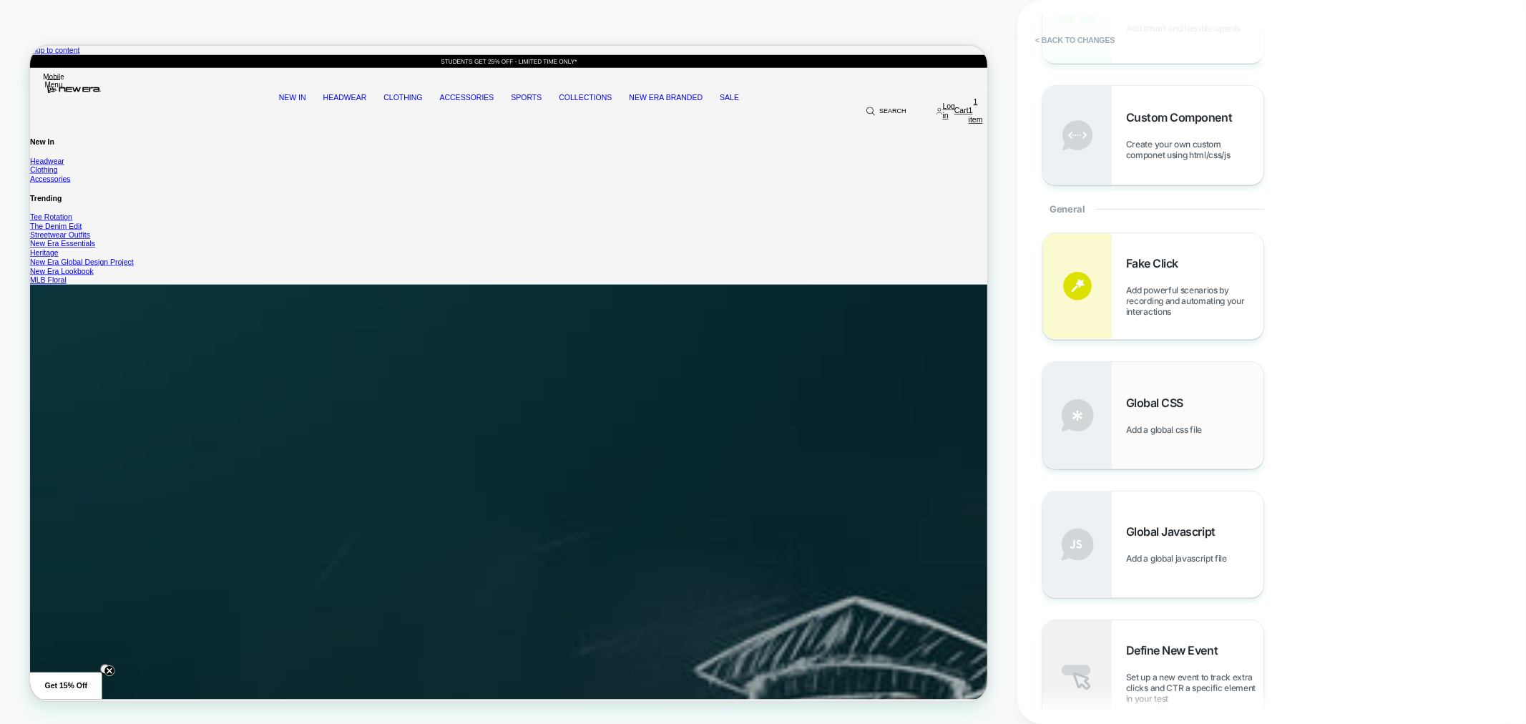
click at [1163, 403] on span "Global CSS" at bounding box center [1158, 403] width 64 height 14
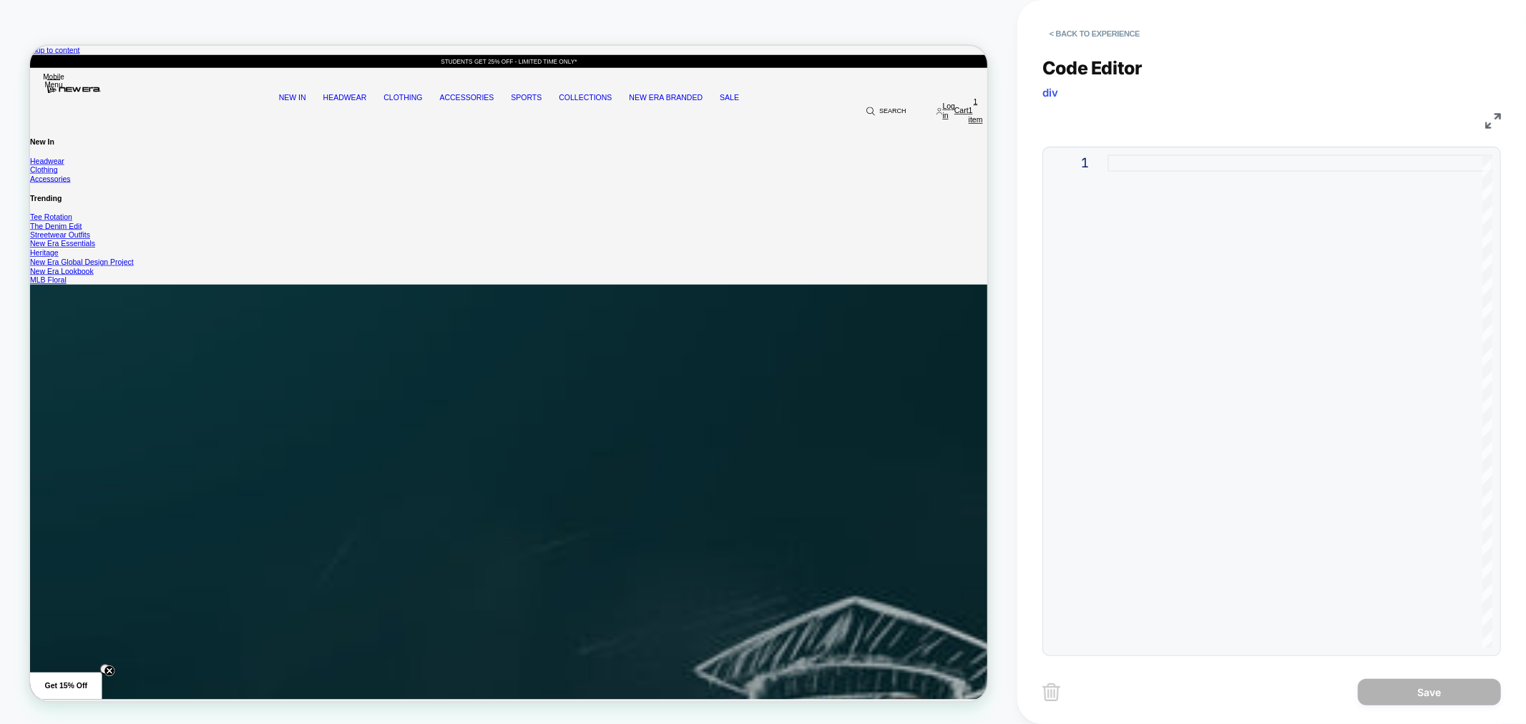
click at [1136, 217] on div at bounding box center [1300, 402] width 385 height 494
type textarea "**********"
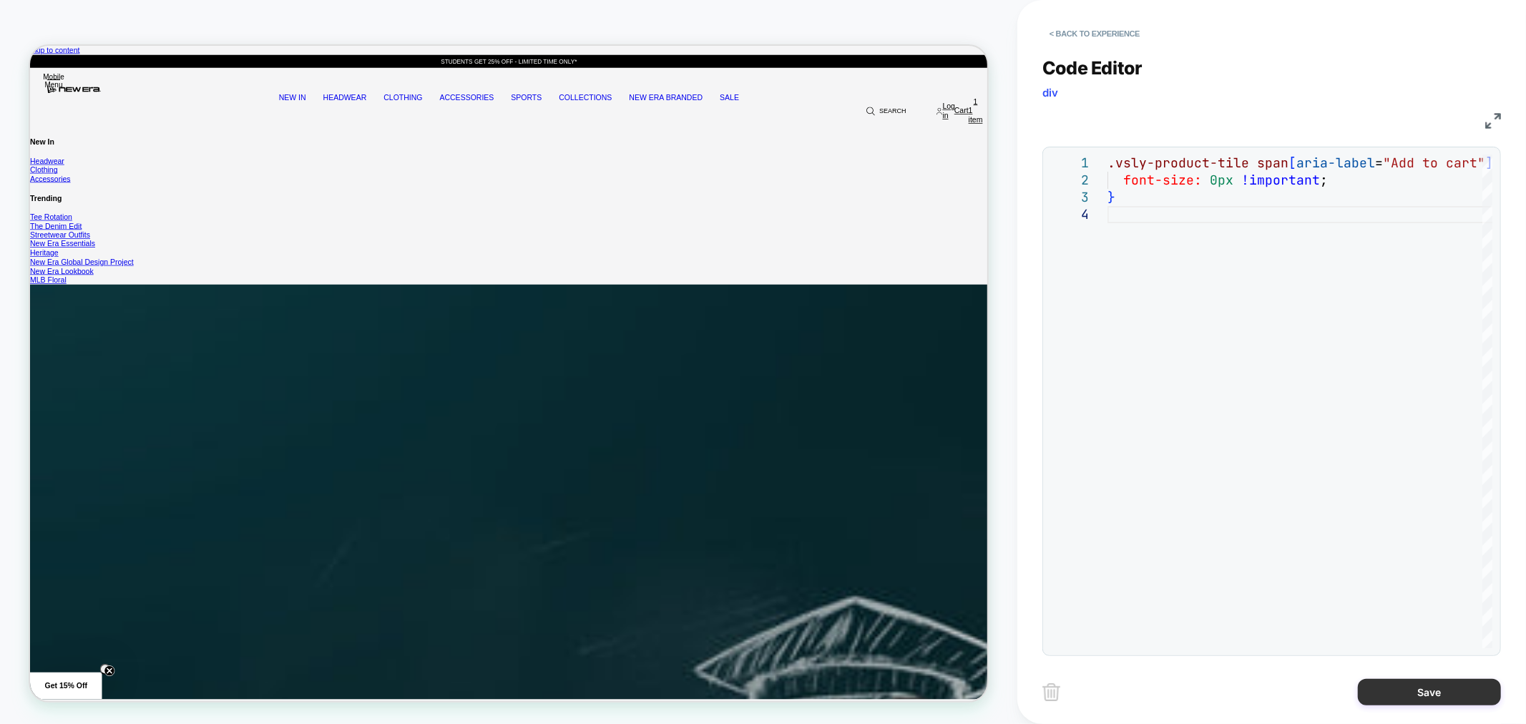
click at [1404, 695] on button "Save" at bounding box center [1429, 692] width 143 height 26
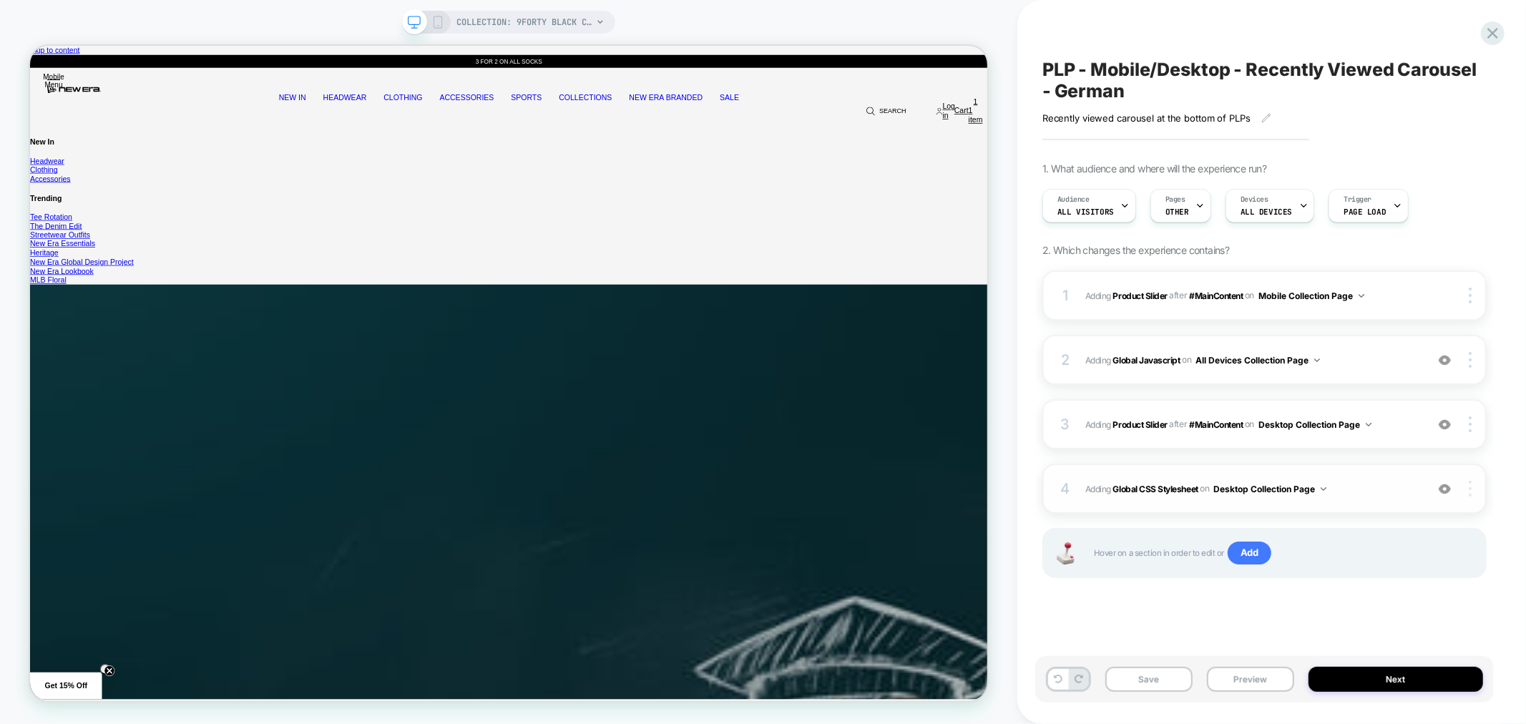
click at [1470, 485] on img at bounding box center [1470, 489] width 3 height 16
click at [1470, 484] on img at bounding box center [1470, 489] width 3 height 16
click at [1469, 490] on img at bounding box center [1470, 489] width 3 height 16
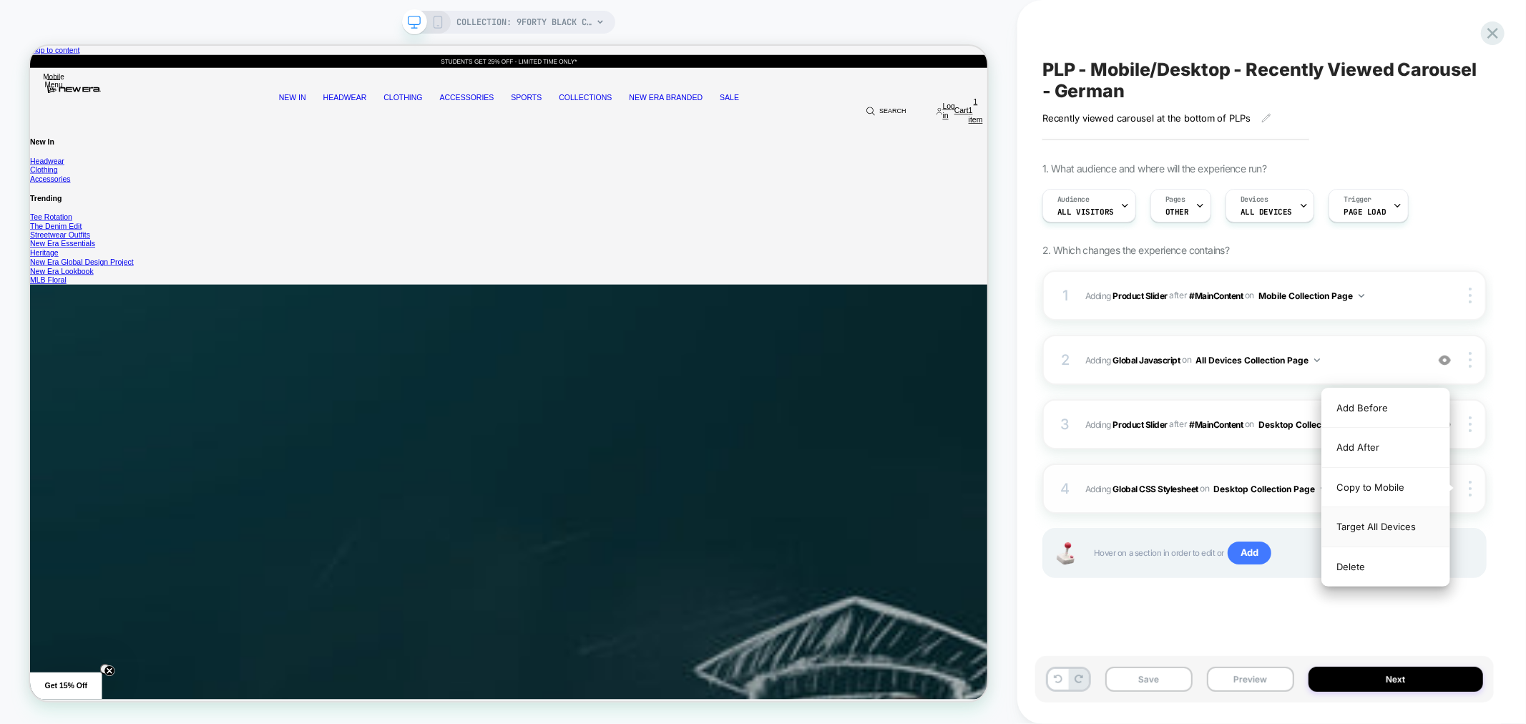
click at [1417, 524] on div "Target All Devices" at bounding box center [1385, 526] width 127 height 39
click at [1150, 677] on button "Save" at bounding box center [1148, 679] width 87 height 25
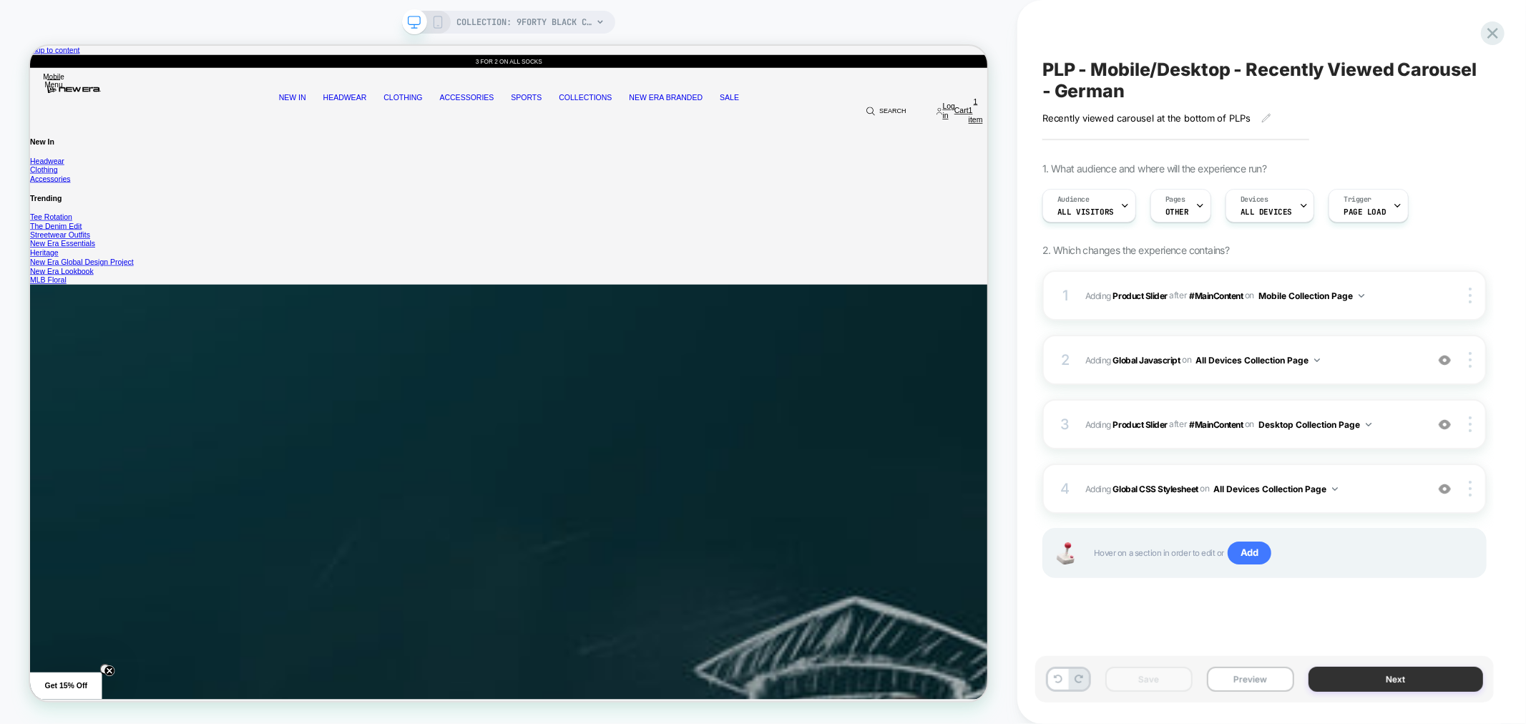
click at [1355, 673] on button "Next" at bounding box center [1396, 679] width 175 height 25
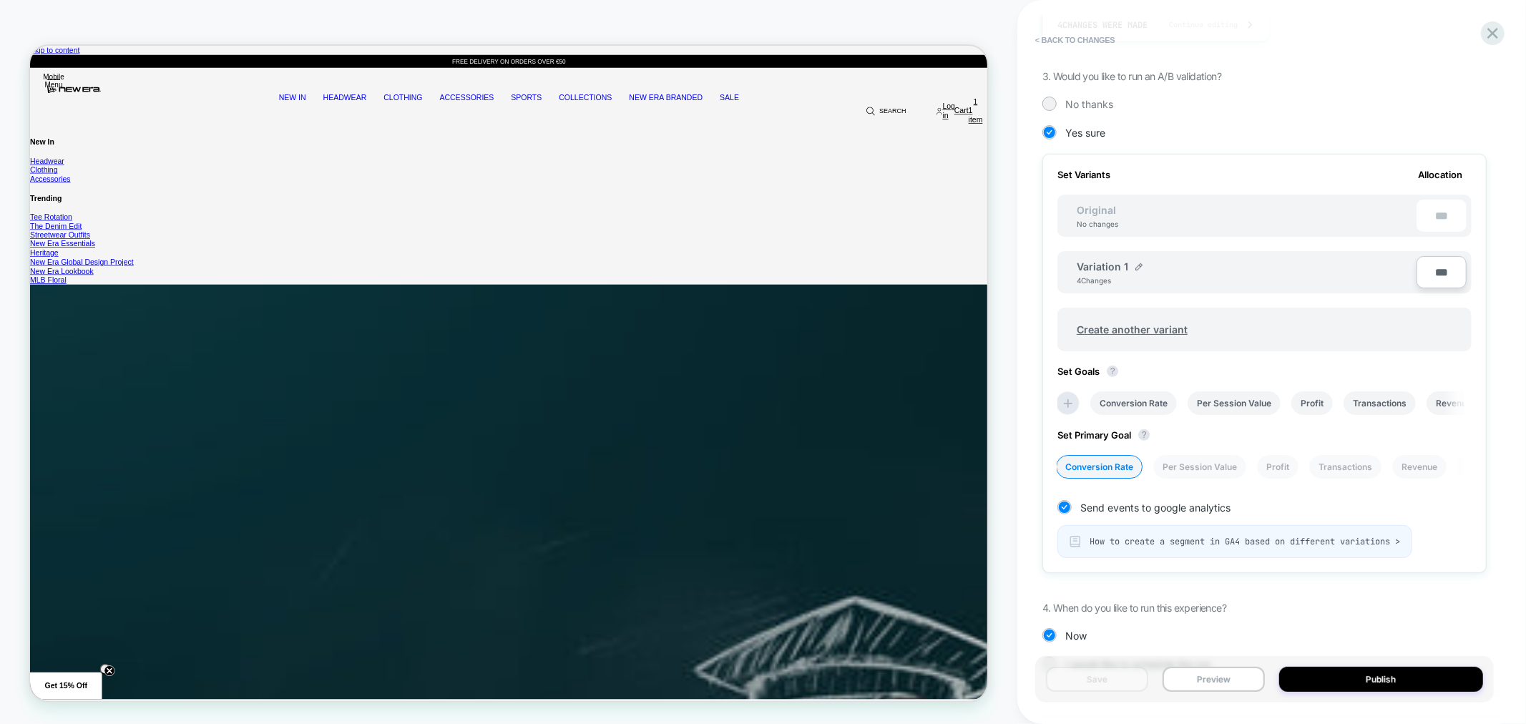
scroll to position [352, 0]
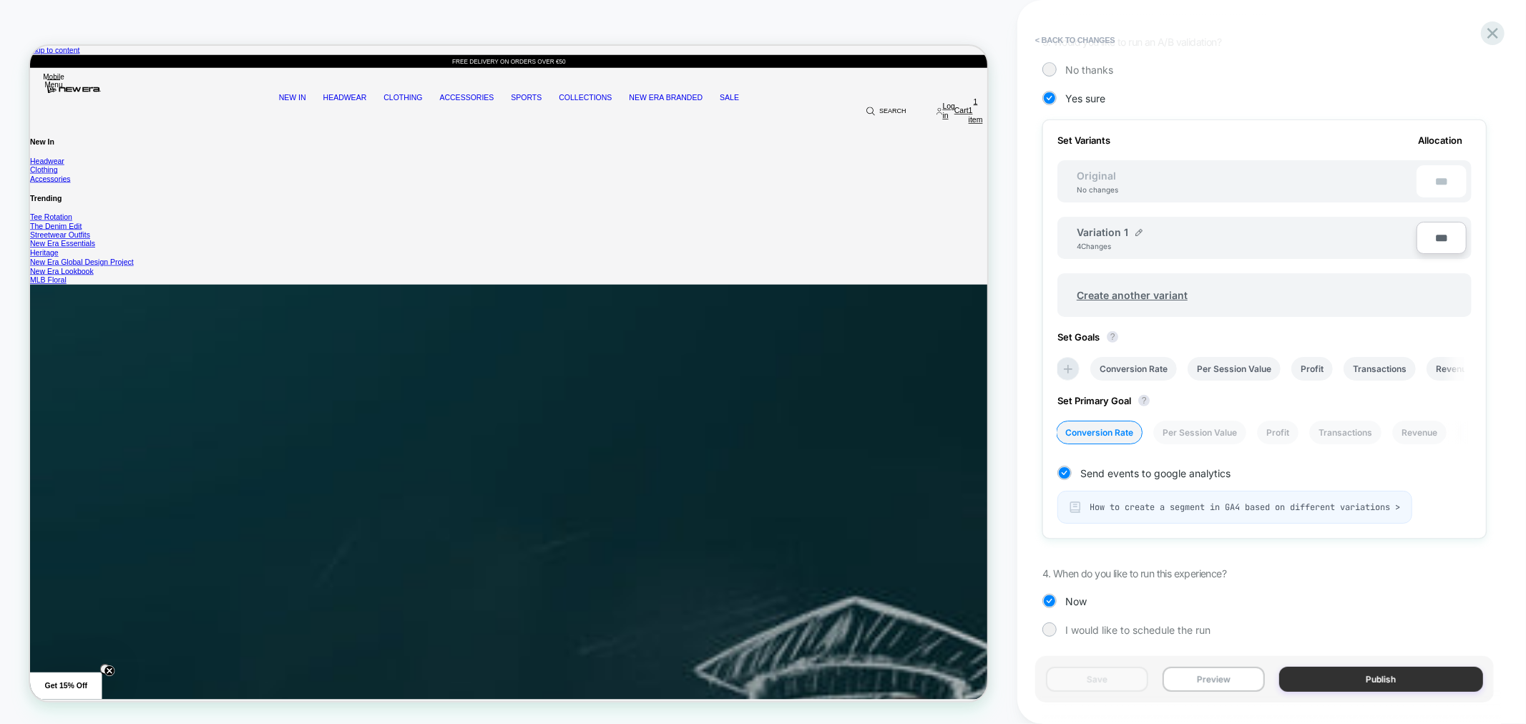
click at [1443, 680] on button "Publish" at bounding box center [1381, 679] width 205 height 25
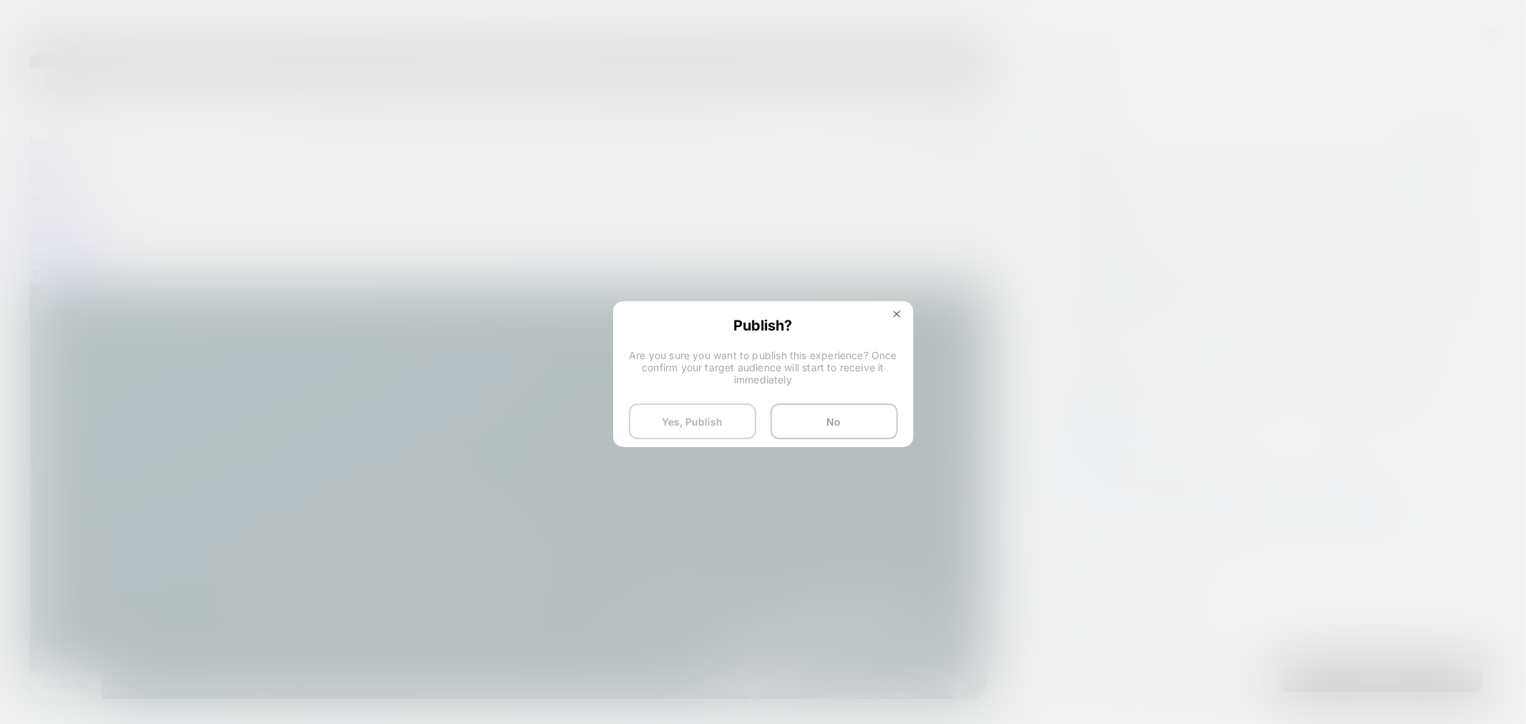
click at [731, 415] on button "Yes, Publish" at bounding box center [692, 422] width 127 height 36
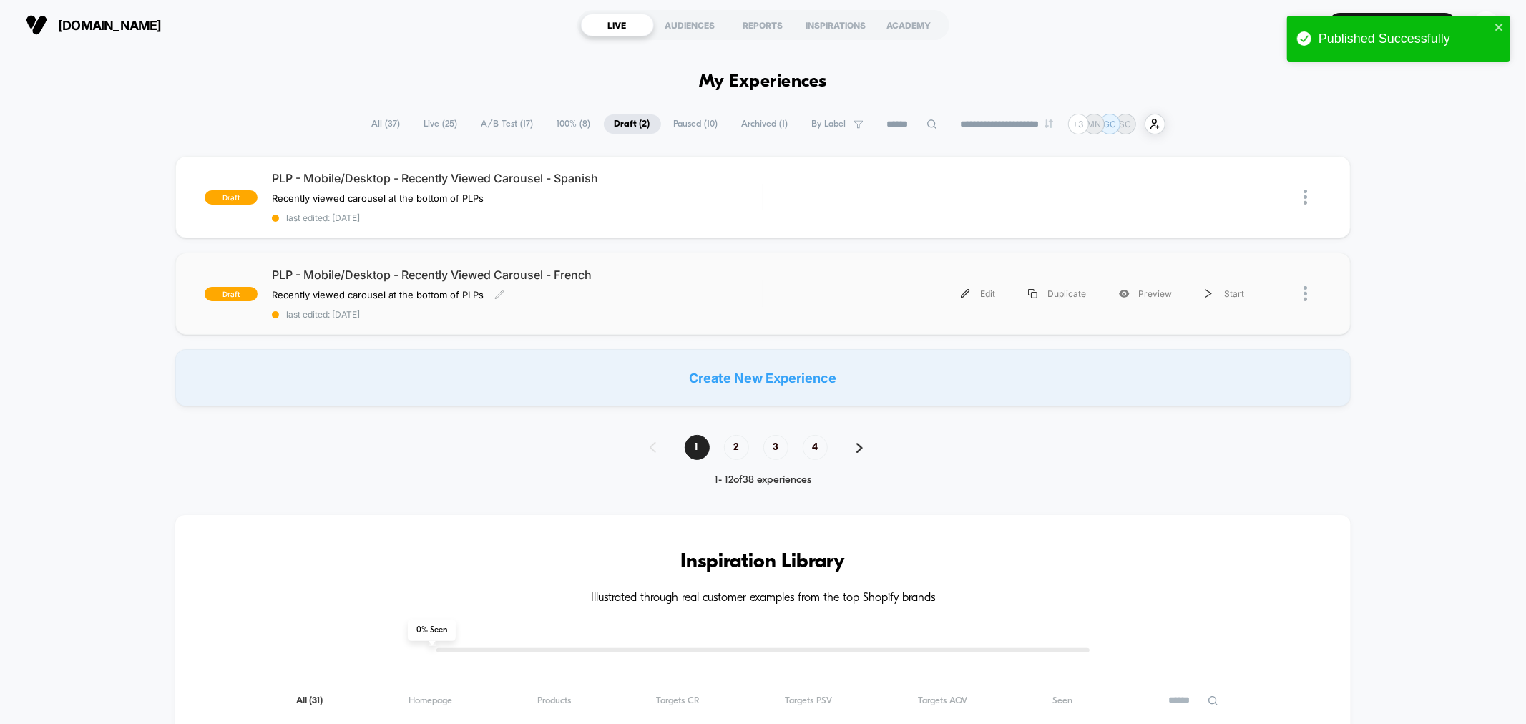
click at [737, 291] on div "PLP - Mobile/Desktop - Recently Viewed Carousel - French Recently viewed carous…" at bounding box center [517, 294] width 490 height 52
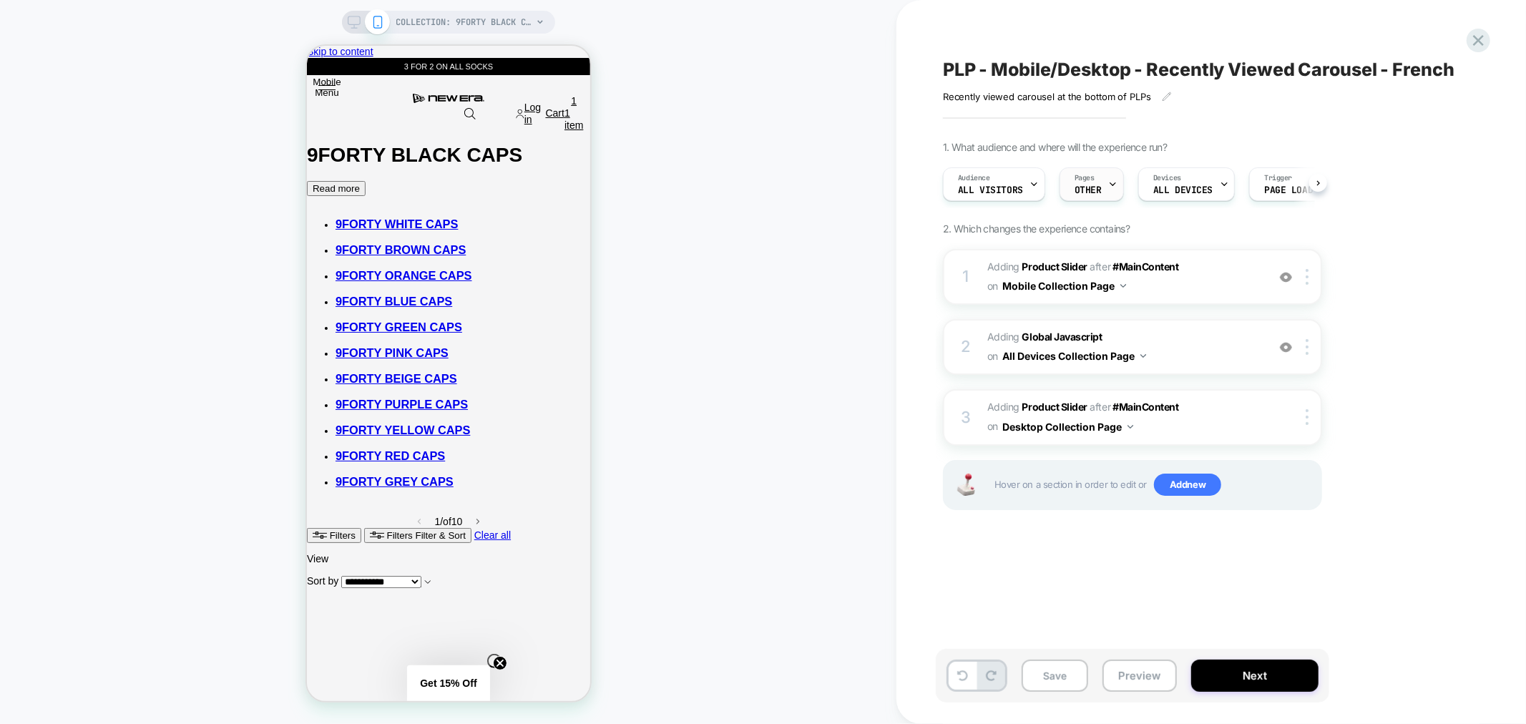
scroll to position [0, 1]
click at [1085, 181] on span "Pages" at bounding box center [1084, 178] width 20 height 10
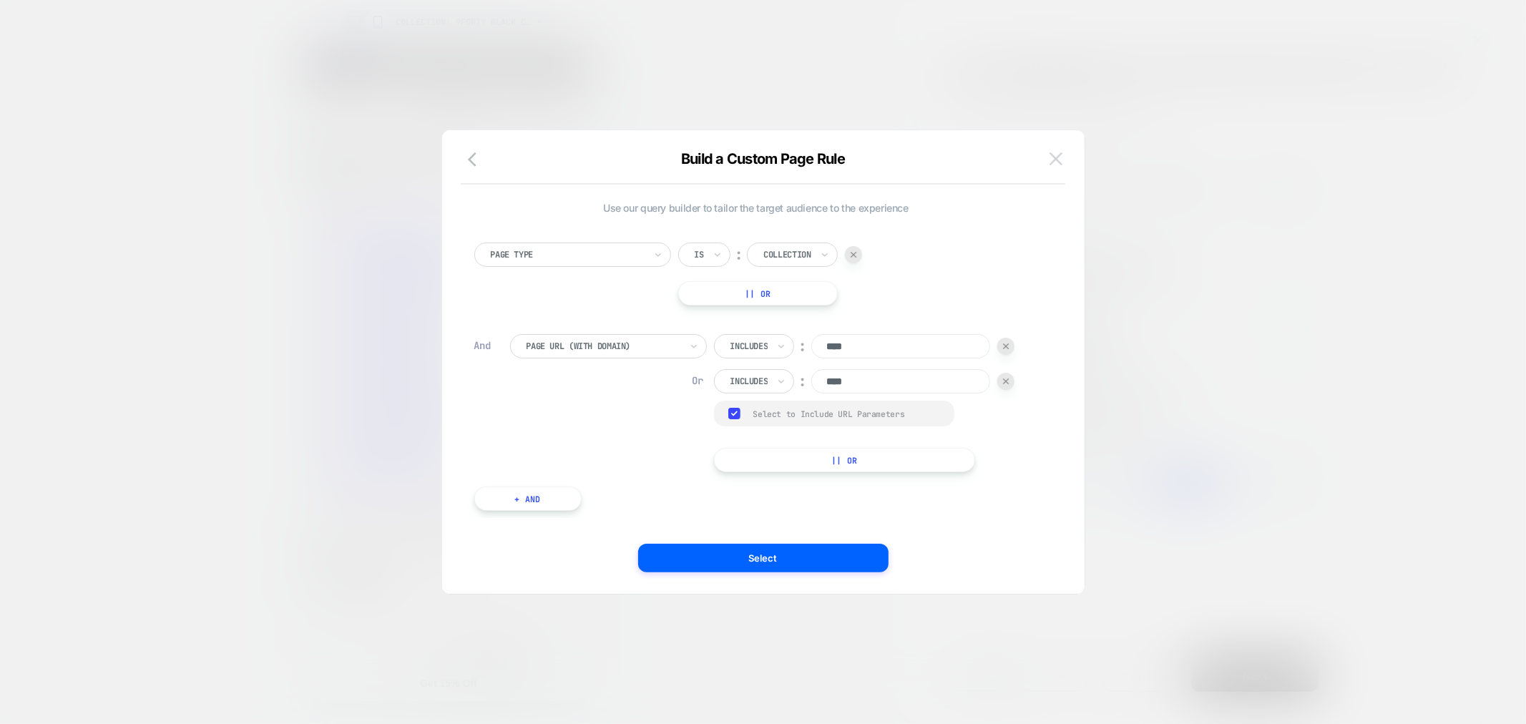
click at [1065, 157] on button at bounding box center [1055, 158] width 21 height 21
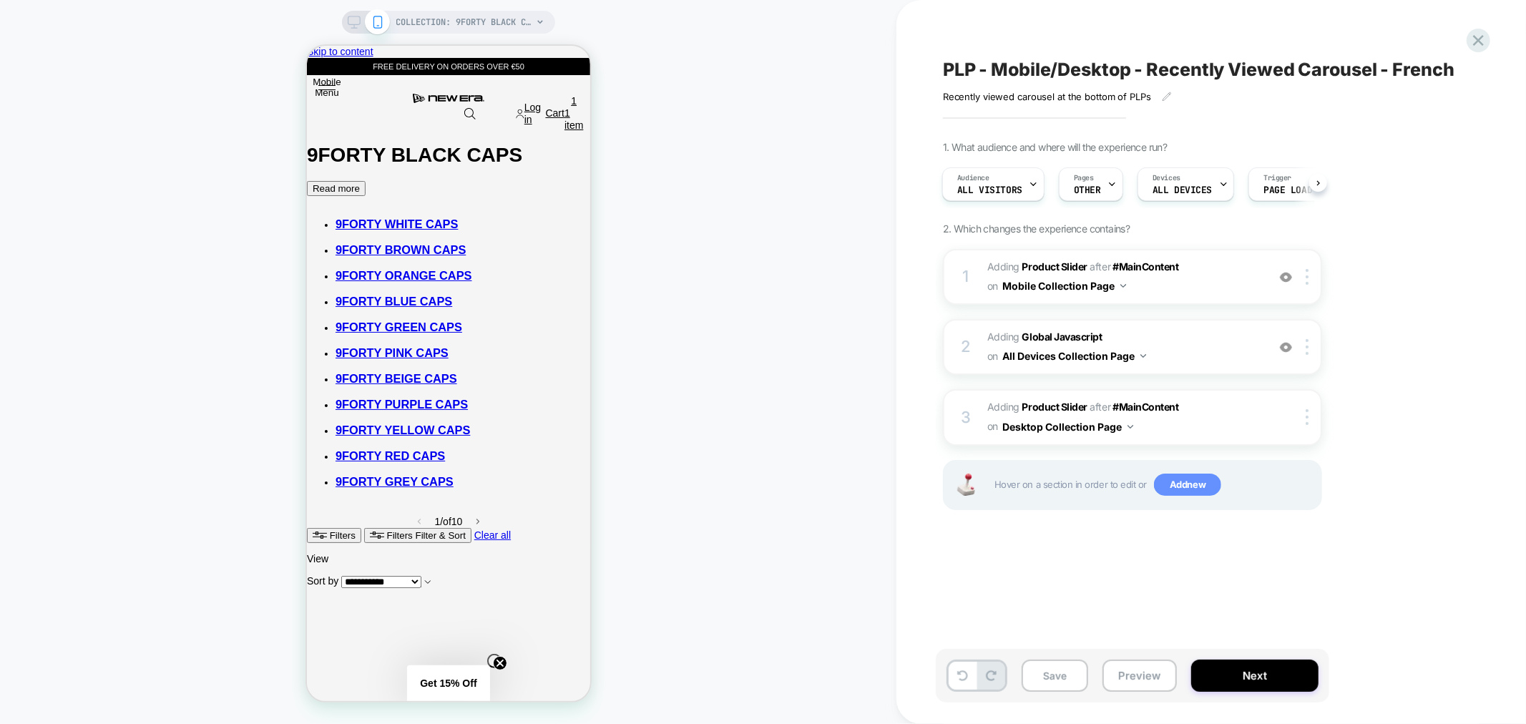
click at [1195, 477] on span "Add new" at bounding box center [1187, 485] width 67 height 23
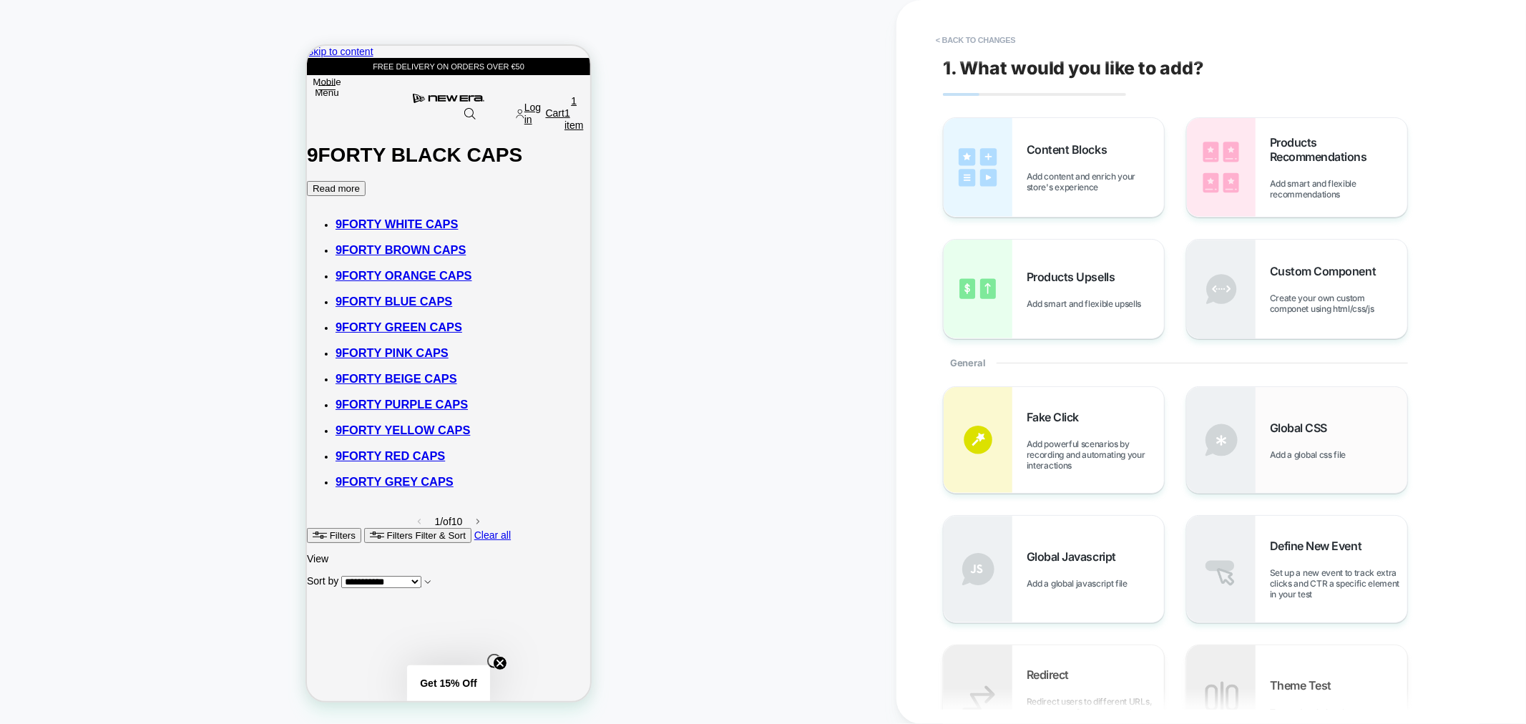
click at [1292, 439] on div "Global CSS Add a global css file" at bounding box center [1338, 440] width 137 height 39
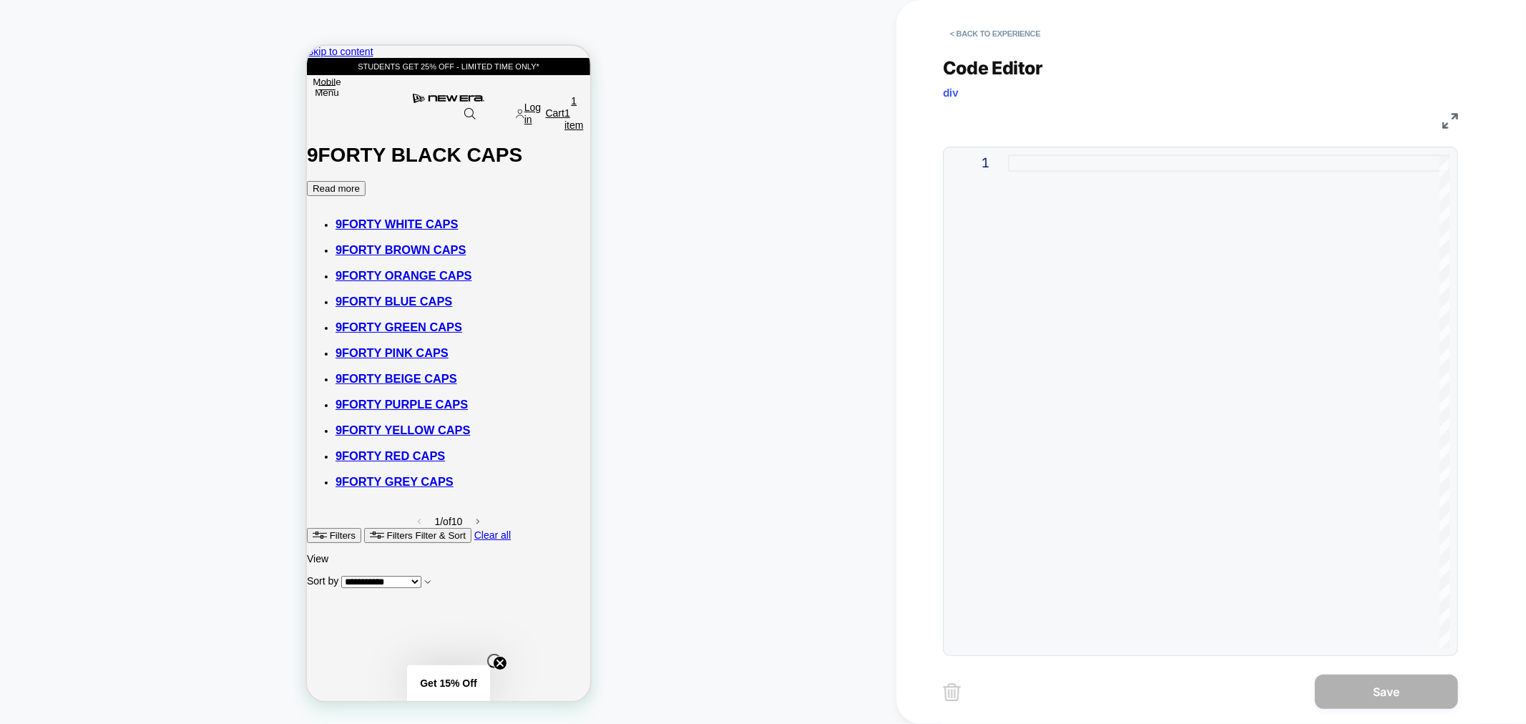
click at [1013, 147] on div "1" at bounding box center [1200, 401] width 515 height 509
click at [1016, 174] on div at bounding box center [1228, 402] width 441 height 494
type textarea "**********"
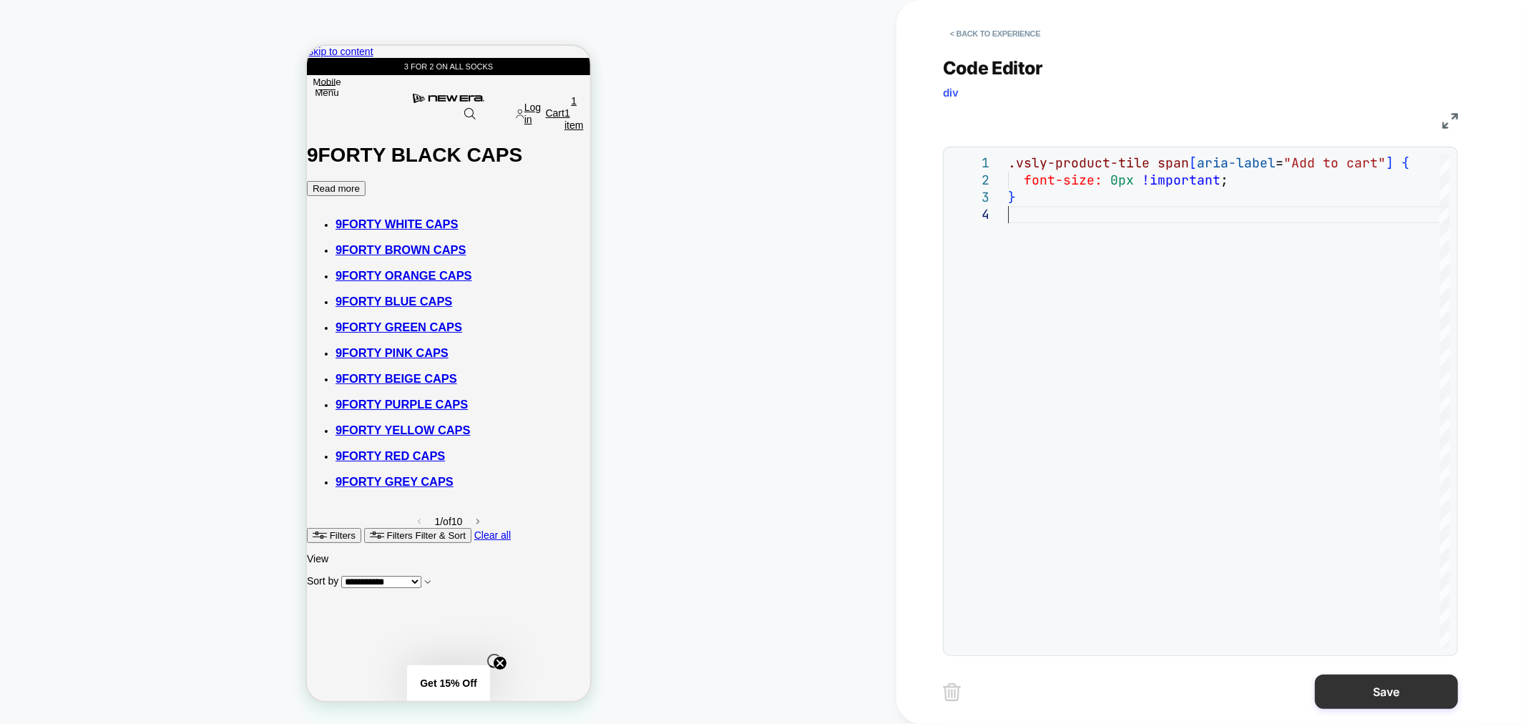
click at [1405, 685] on button "Save" at bounding box center [1386, 692] width 143 height 34
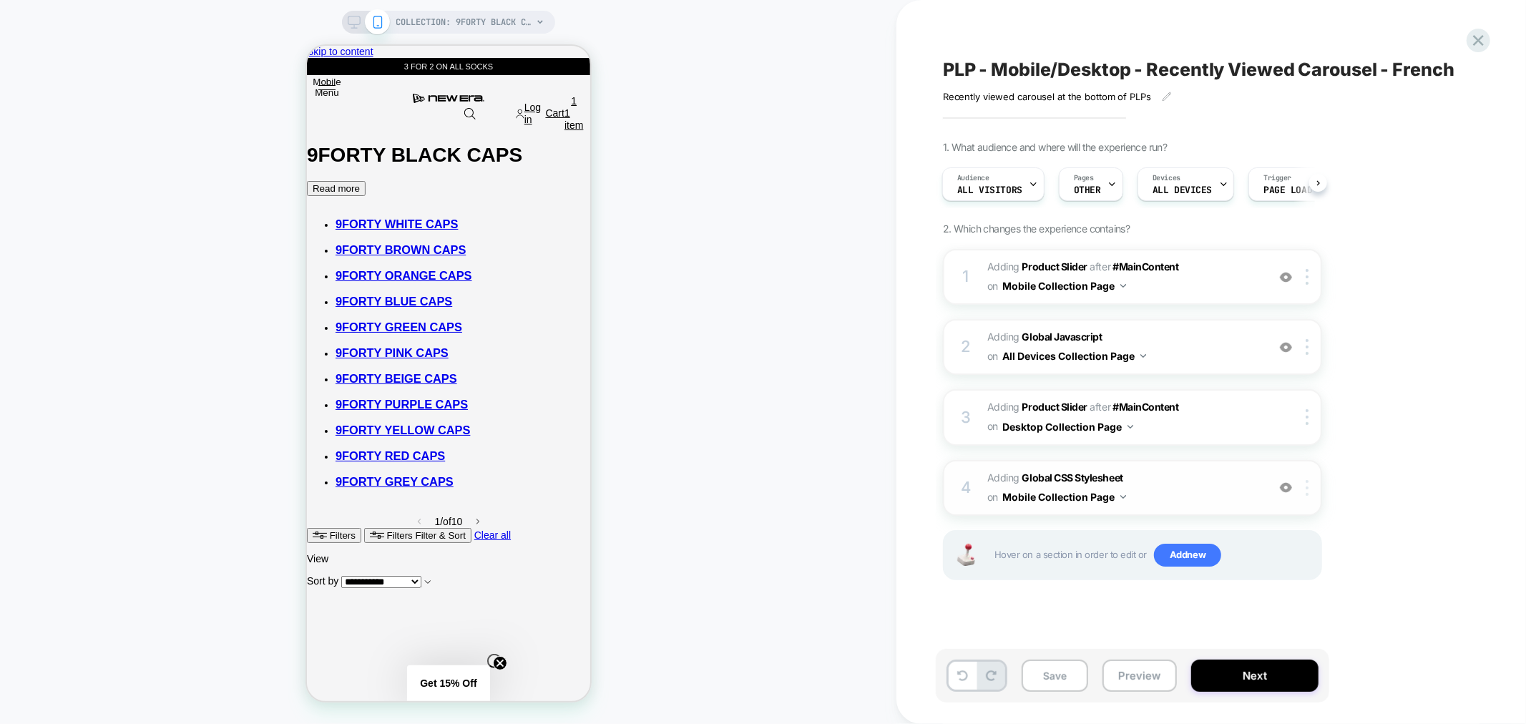
click at [1306, 488] on img at bounding box center [1307, 488] width 3 height 16
click at [1283, 641] on div "Target All Devices" at bounding box center [1309, 634] width 127 height 39
click at [1067, 668] on button "Save" at bounding box center [1055, 676] width 67 height 32
click at [1263, 676] on button "Next" at bounding box center [1254, 676] width 127 height 32
